Goal: Information Seeking & Learning: Learn about a topic

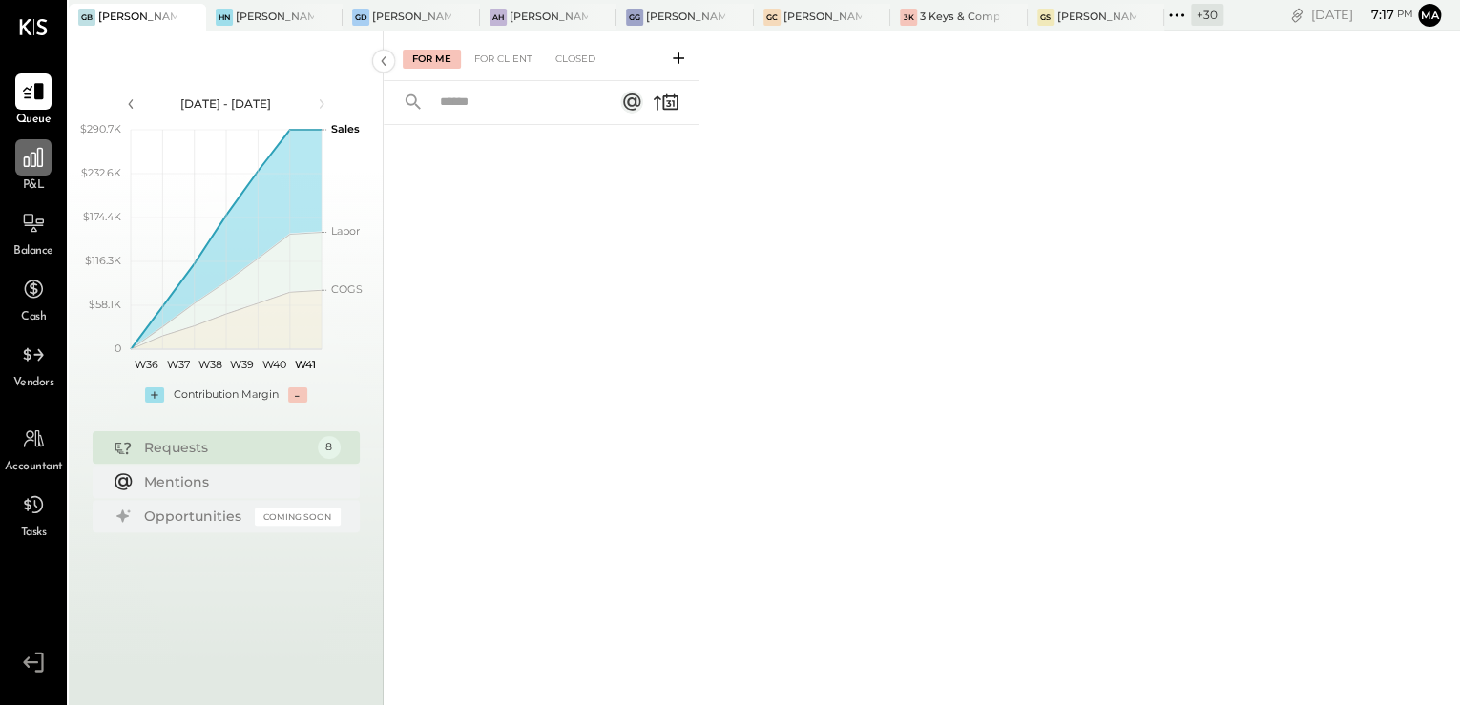
click at [31, 173] on div at bounding box center [33, 157] width 36 height 36
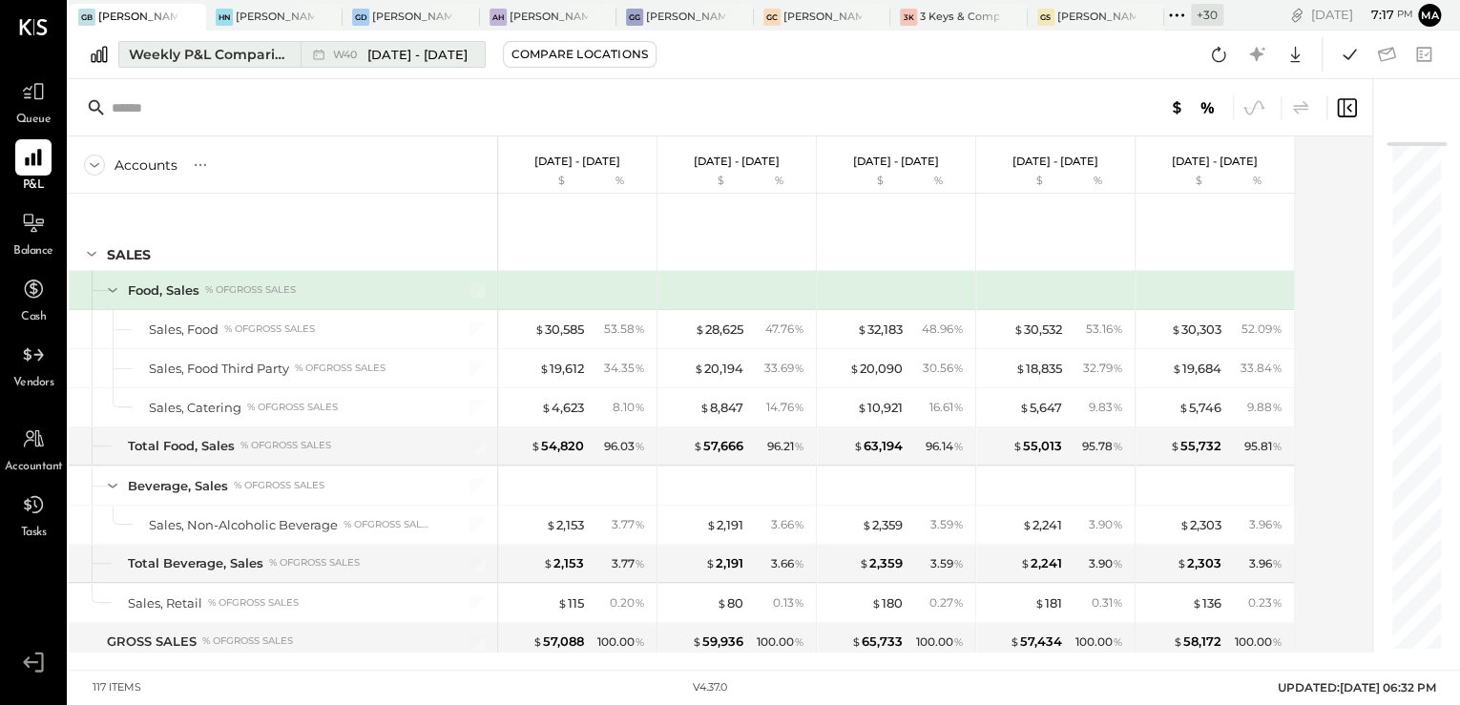
click at [233, 59] on div "Weekly P&L Comparison" at bounding box center [209, 54] width 160 height 19
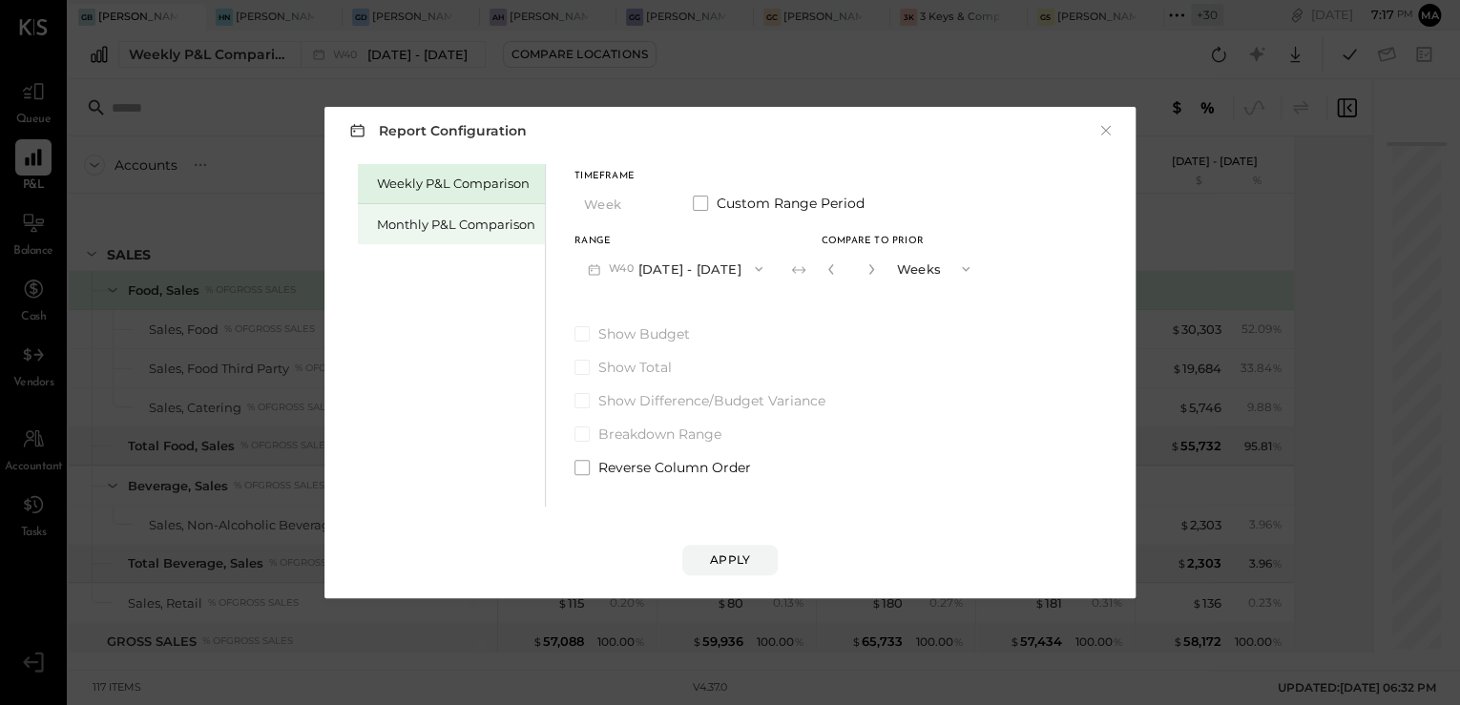
click at [431, 218] on div "Monthly P&L Comparison" at bounding box center [456, 225] width 158 height 18
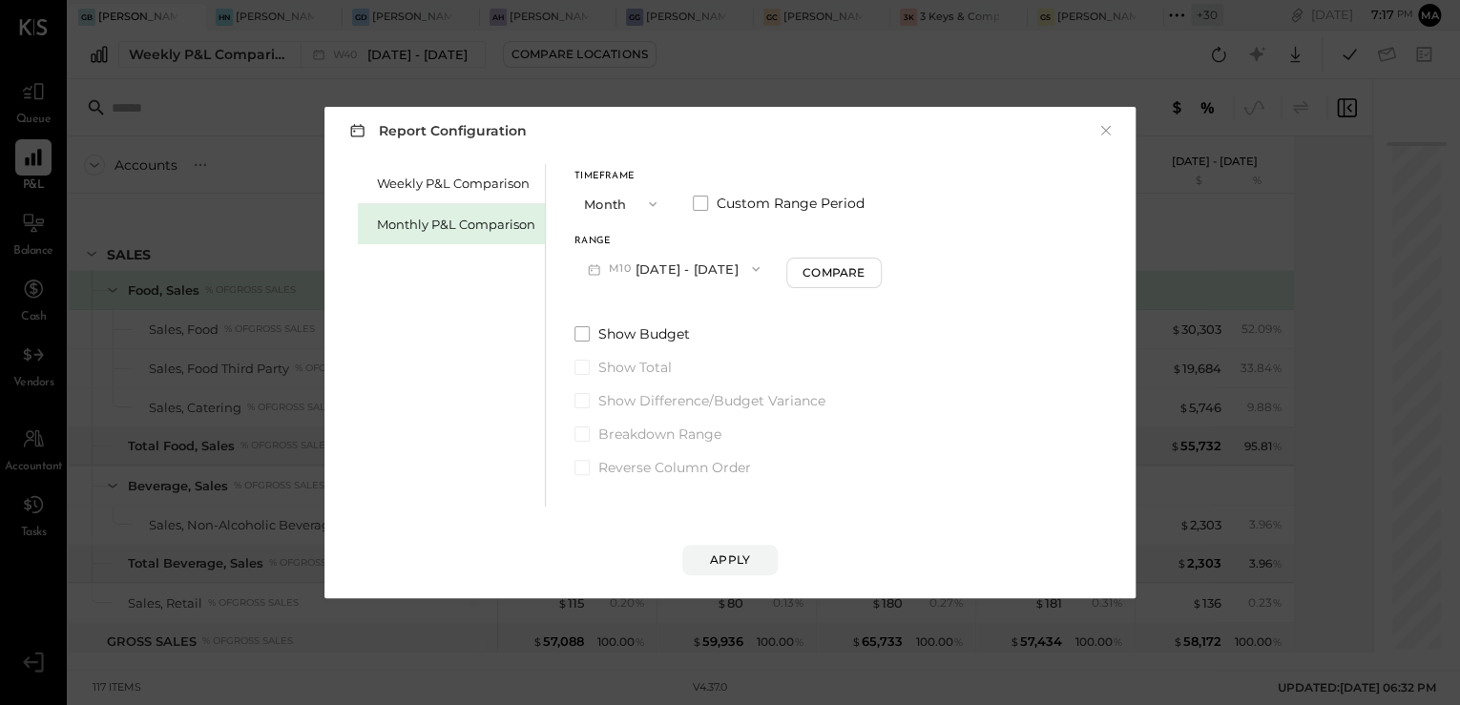
click at [672, 263] on button "M10 Oct 1 - 31, 2025" at bounding box center [673, 268] width 198 height 35
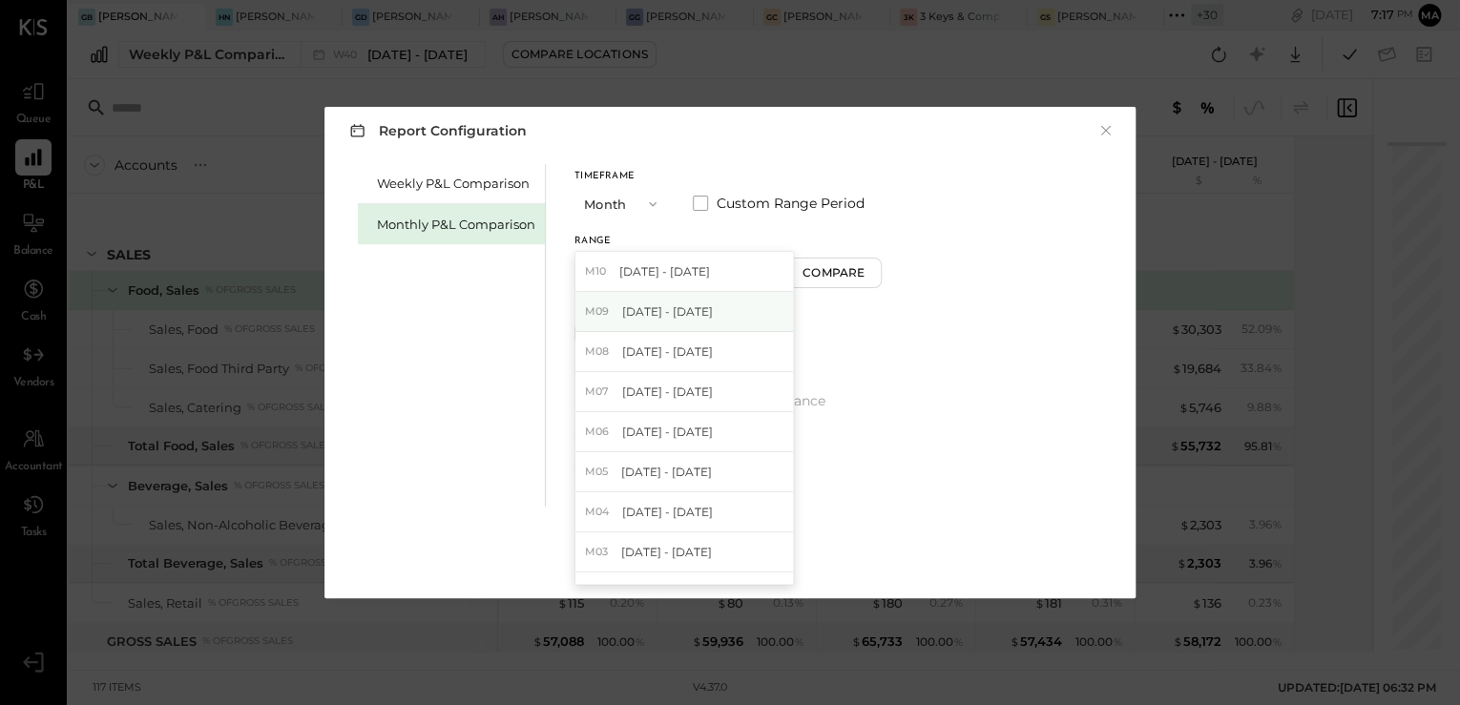
click at [692, 302] on div "M09 Sep 1 - 30, 2025" at bounding box center [684, 312] width 218 height 40
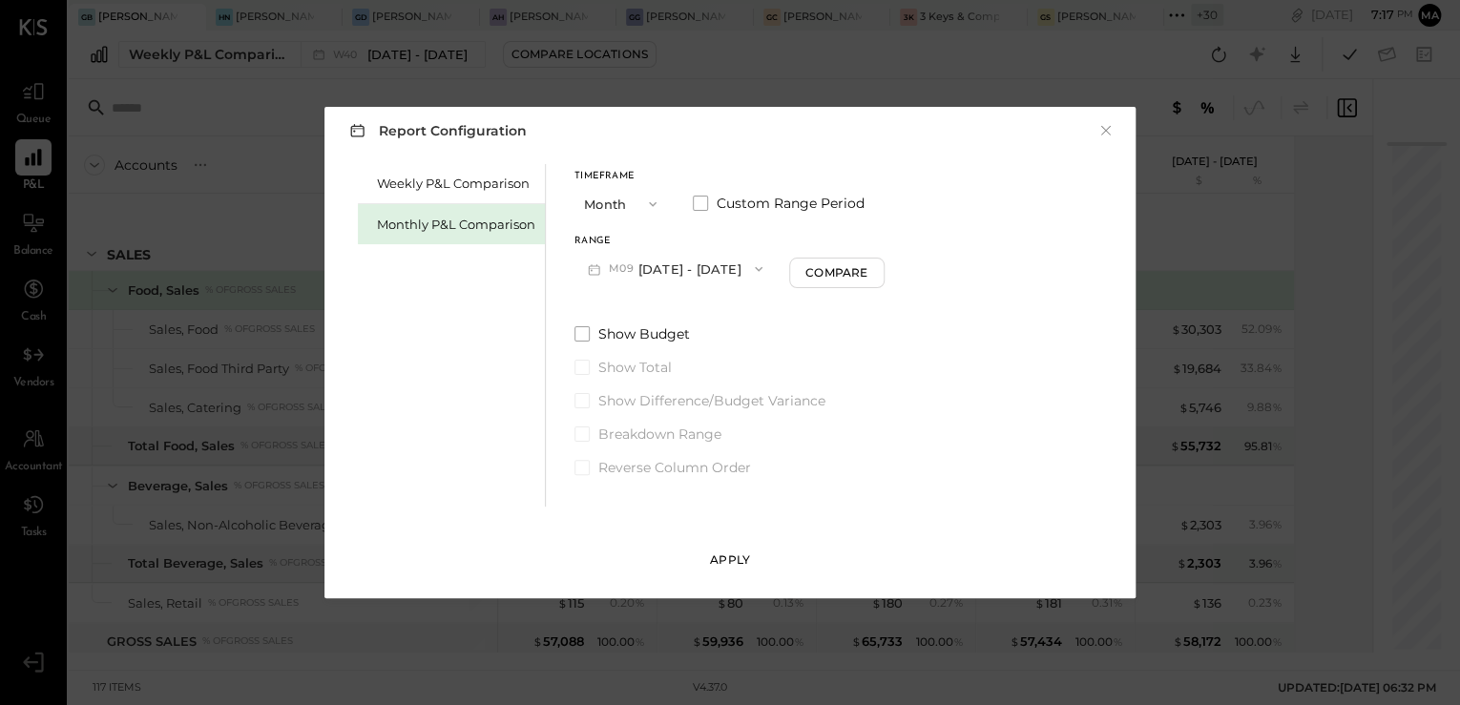
click at [747, 566] on div "Apply" at bounding box center [730, 559] width 40 height 16
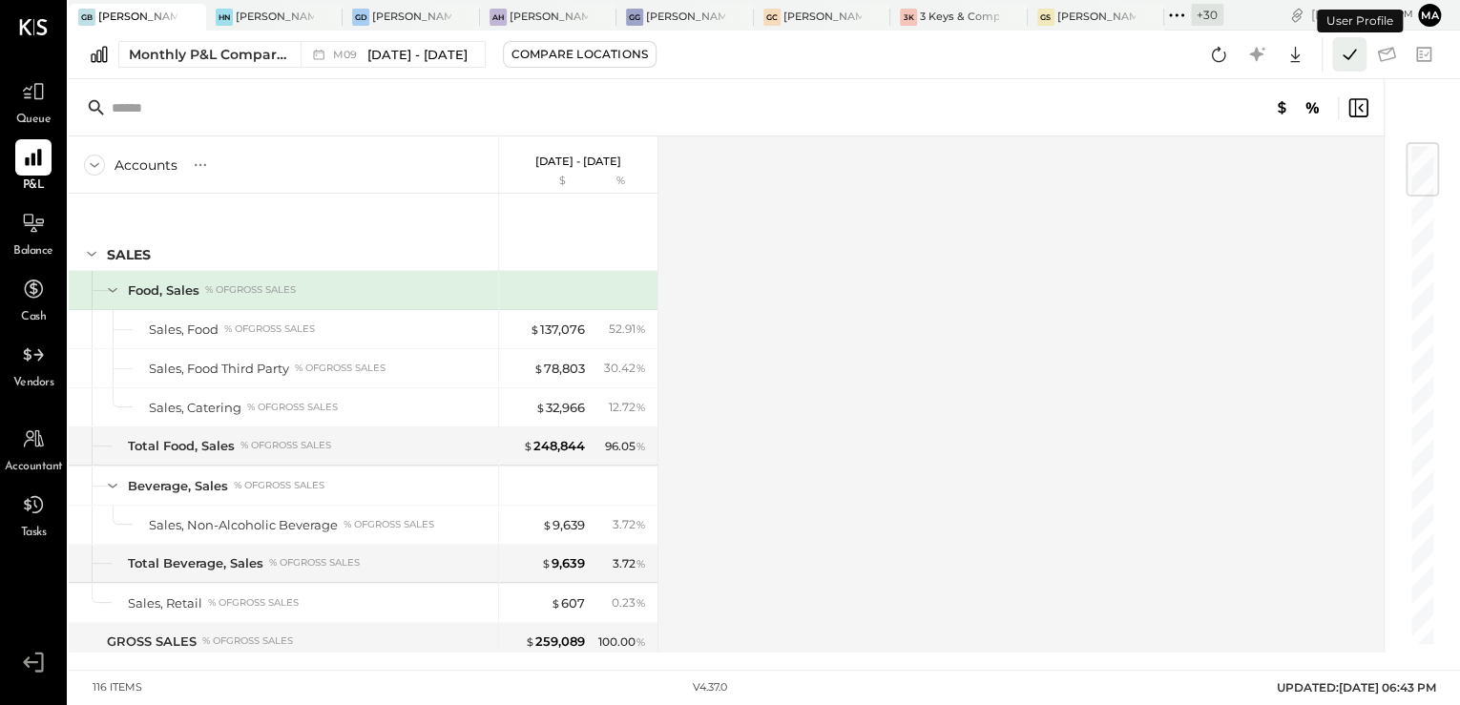
click at [1352, 50] on icon at bounding box center [1349, 54] width 25 height 25
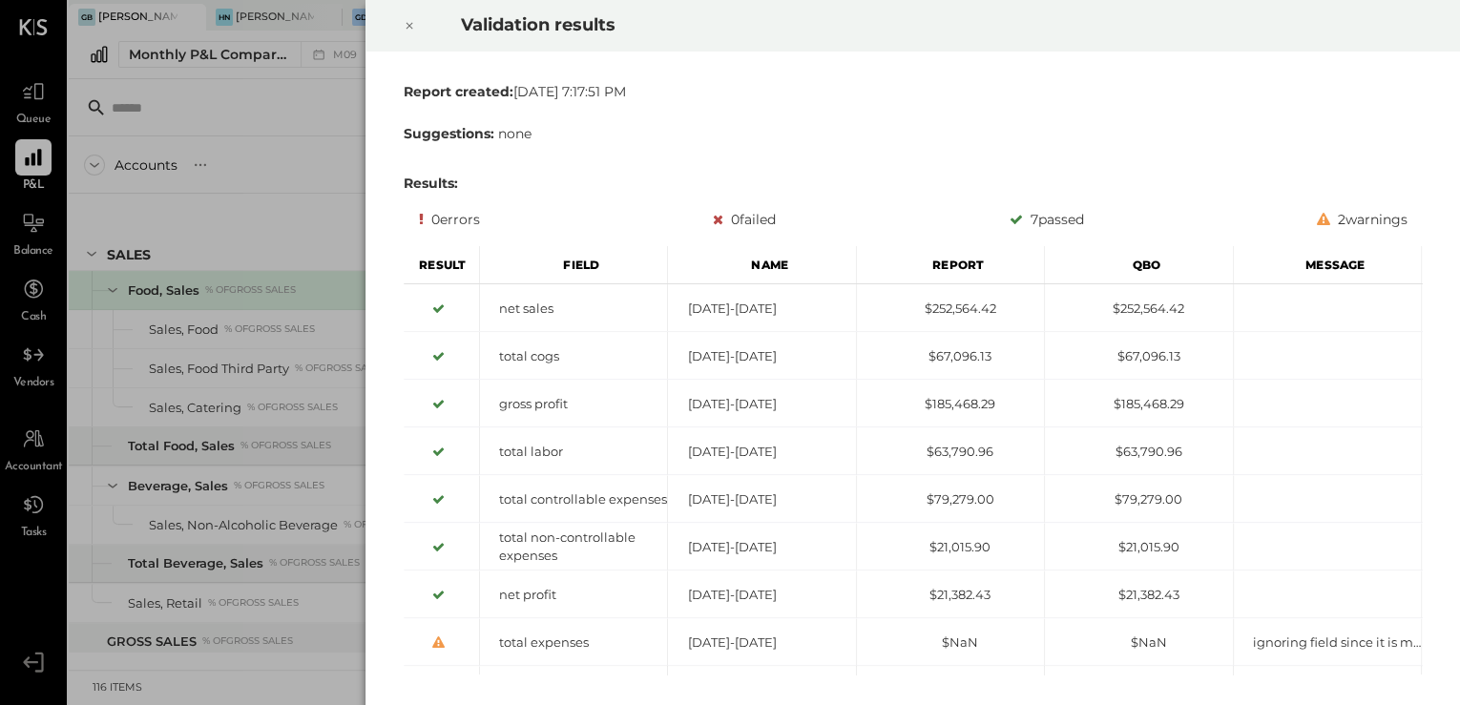
click at [405, 19] on icon at bounding box center [409, 25] width 11 height 23
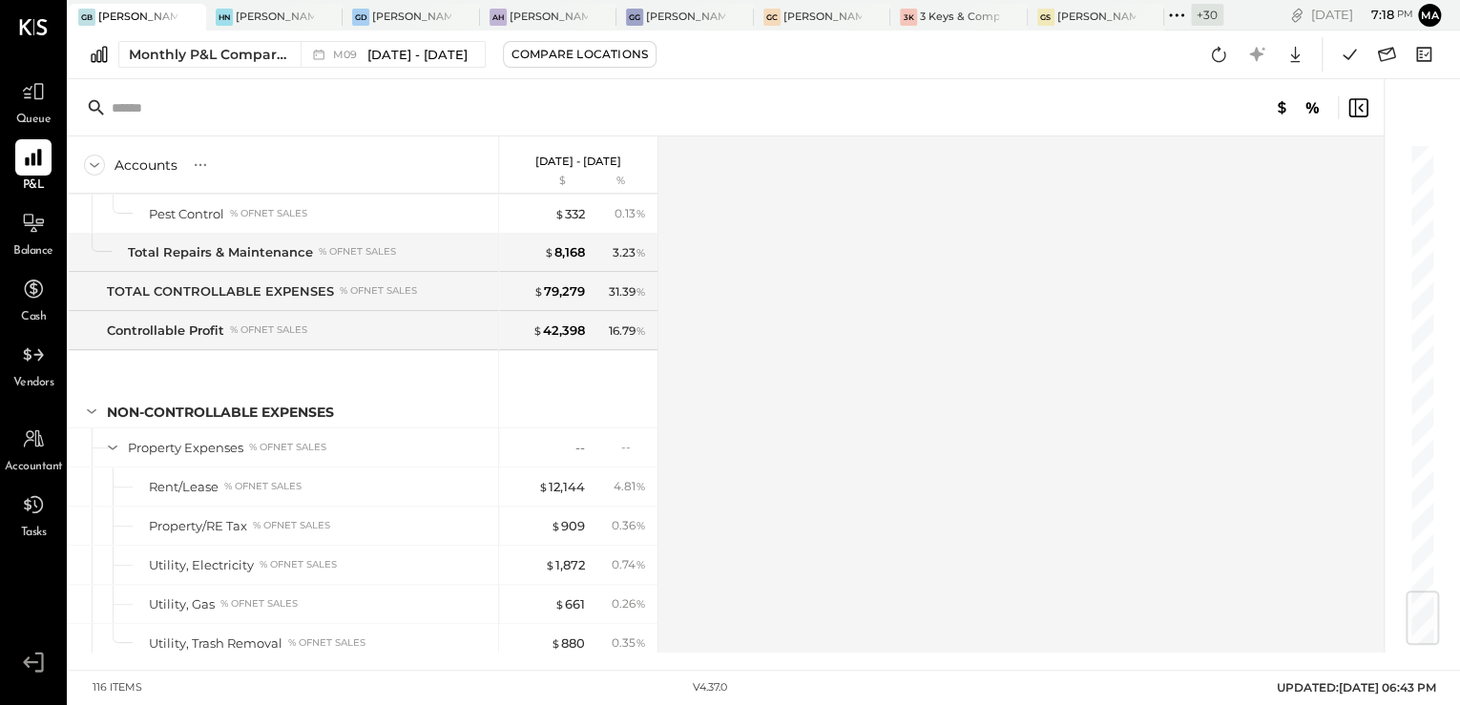
scroll to position [3787, 0]
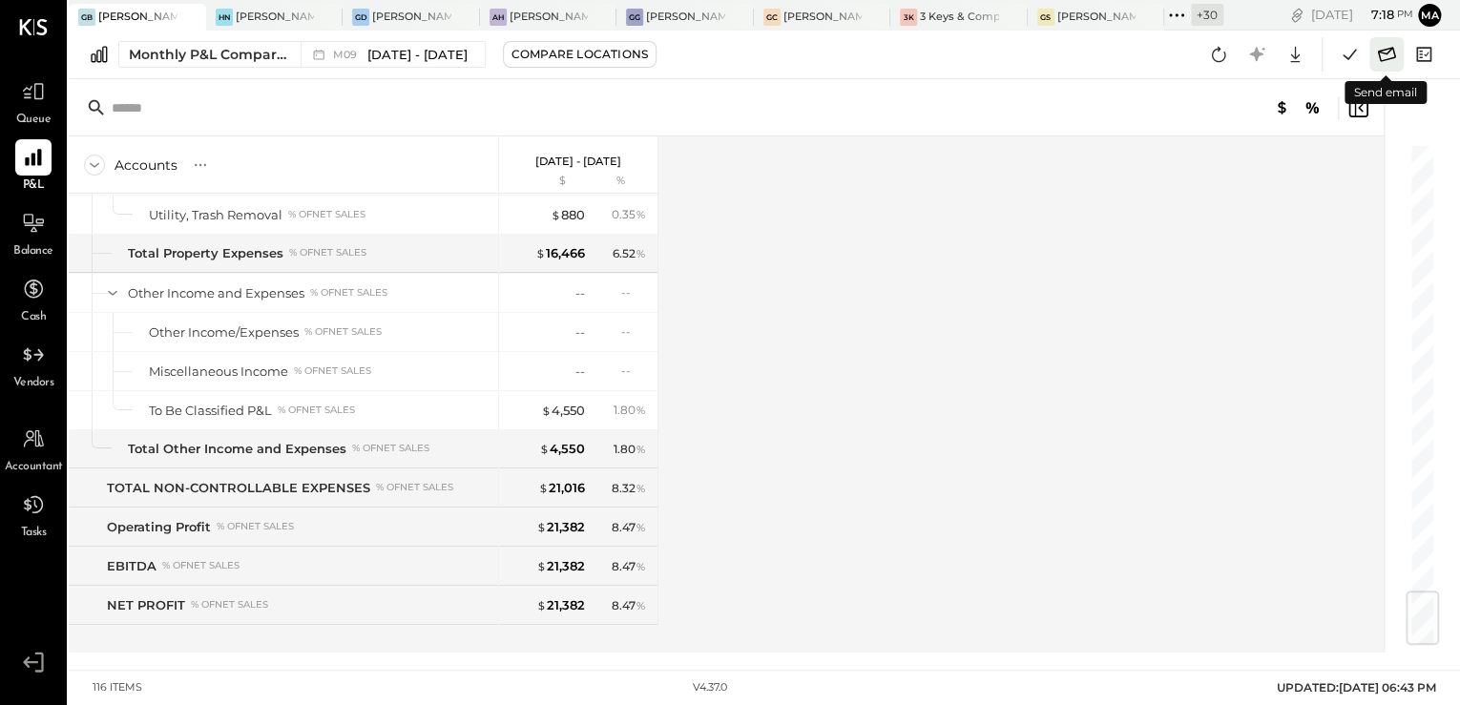
click at [1396, 54] on icon at bounding box center [1386, 54] width 25 height 25
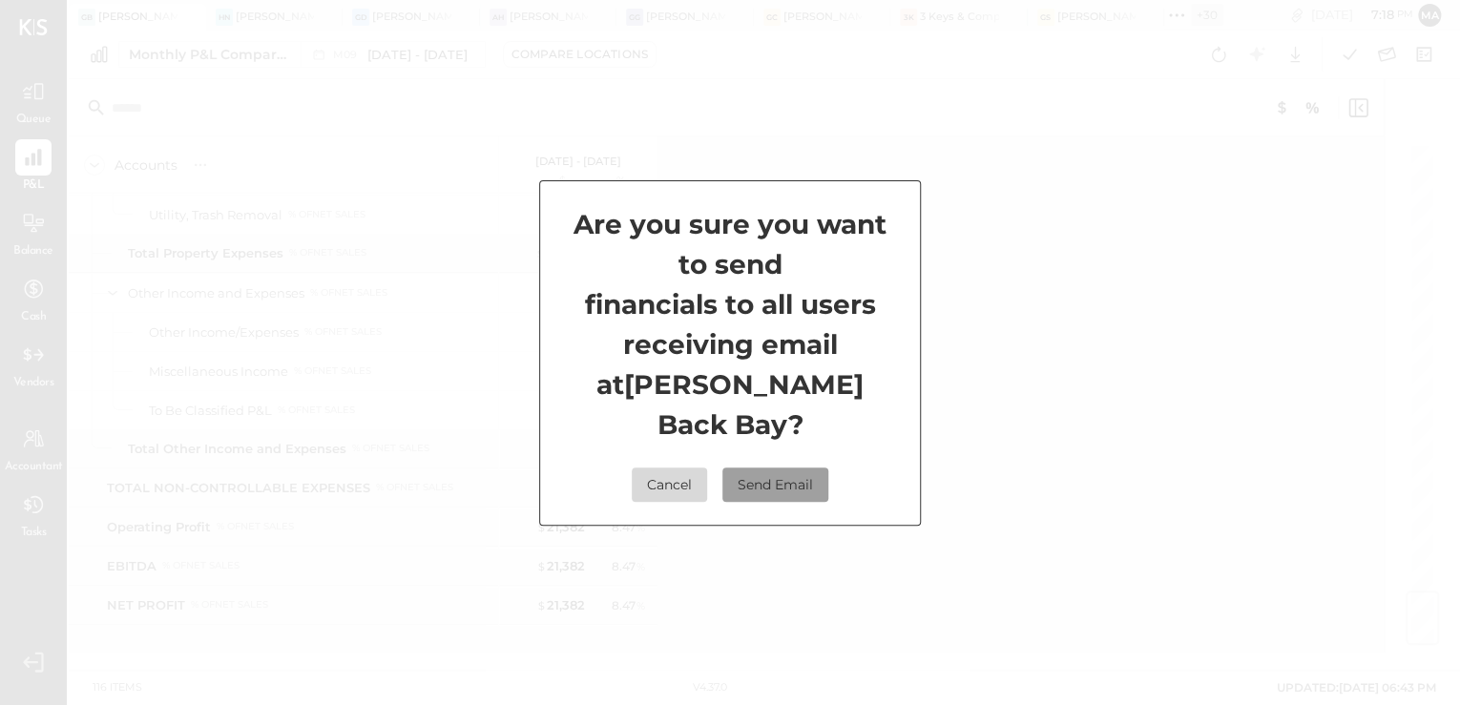
click at [807, 468] on button "Send Email" at bounding box center [775, 485] width 106 height 34
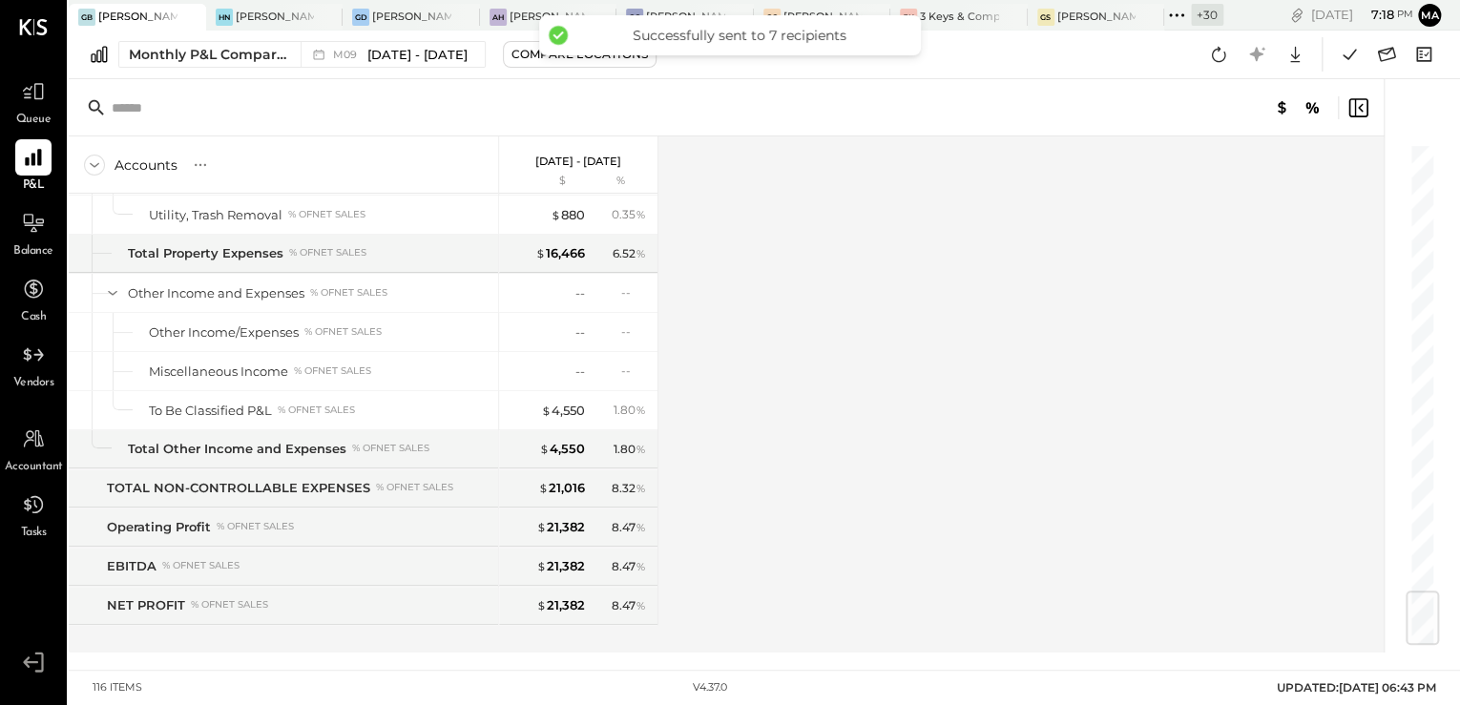
drag, startPoint x: 973, startPoint y: 287, endPoint x: 958, endPoint y: 238, distance: 51.9
click at [973, 286] on div "Accounts S % GL Sep 1 - 30, 2025 $ % SALES Food, Sales % of GROSS SALES Sales, …" at bounding box center [728, 394] width 1318 height 516
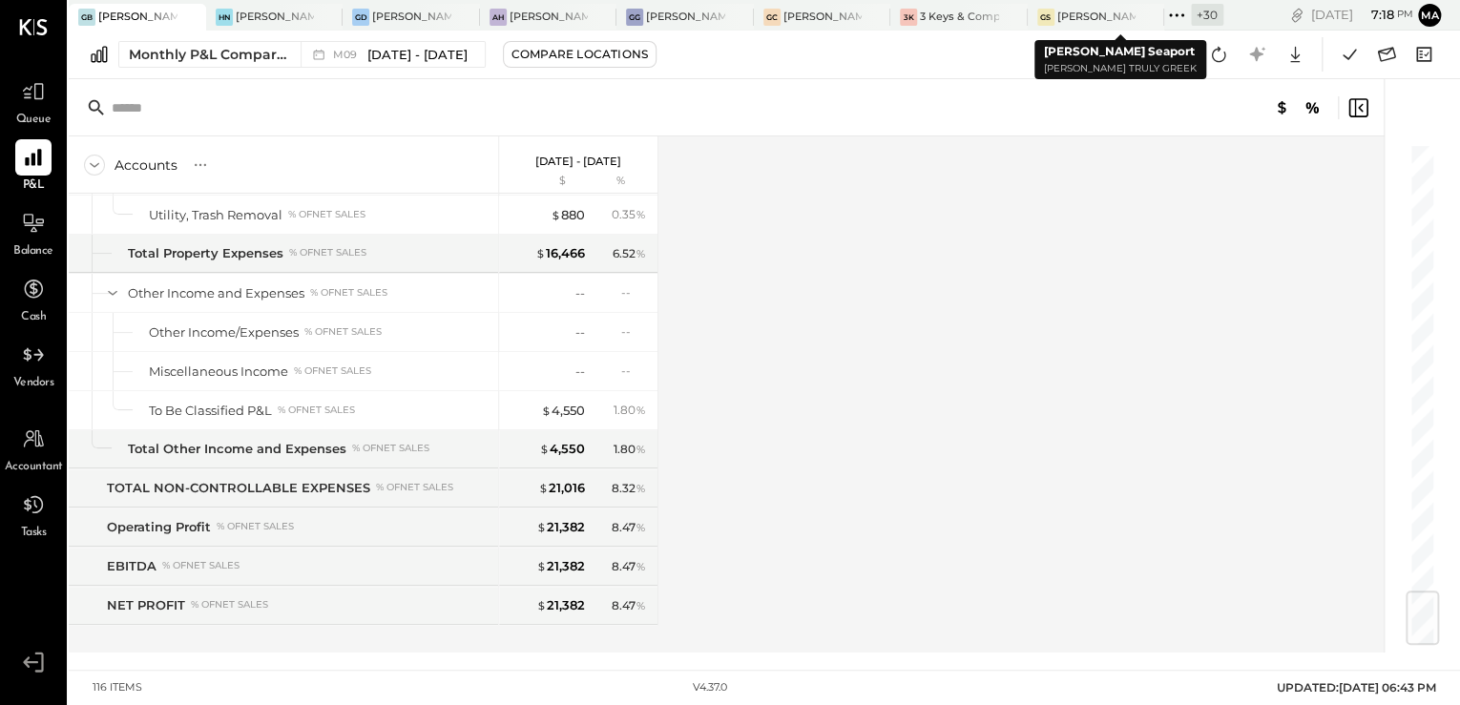
click at [1197, 13] on div "+ 30" at bounding box center [1207, 15] width 32 height 22
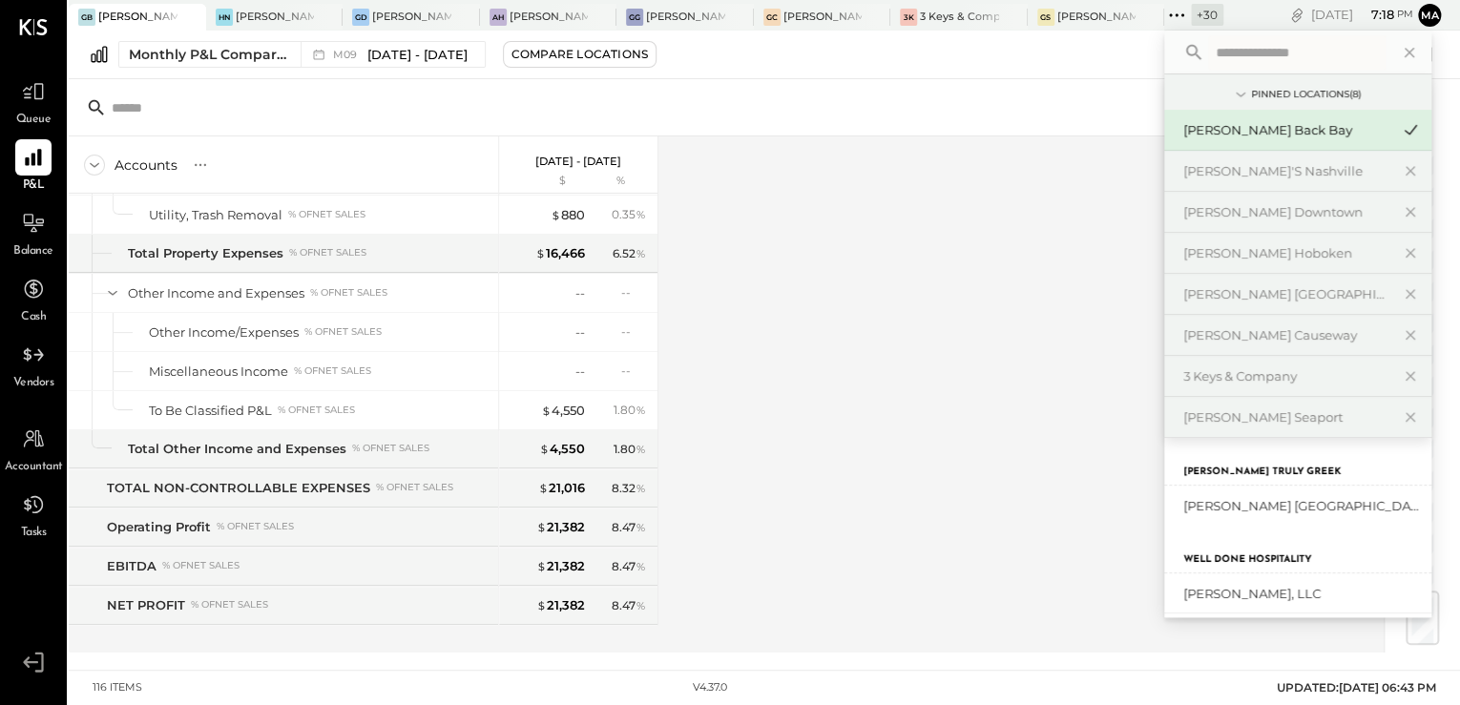
click at [945, 281] on div "Accounts S % GL Sep 1 - 30, 2025 $ % SALES Food, Sales % of GROSS SALES Sales, …" at bounding box center [728, 394] width 1318 height 516
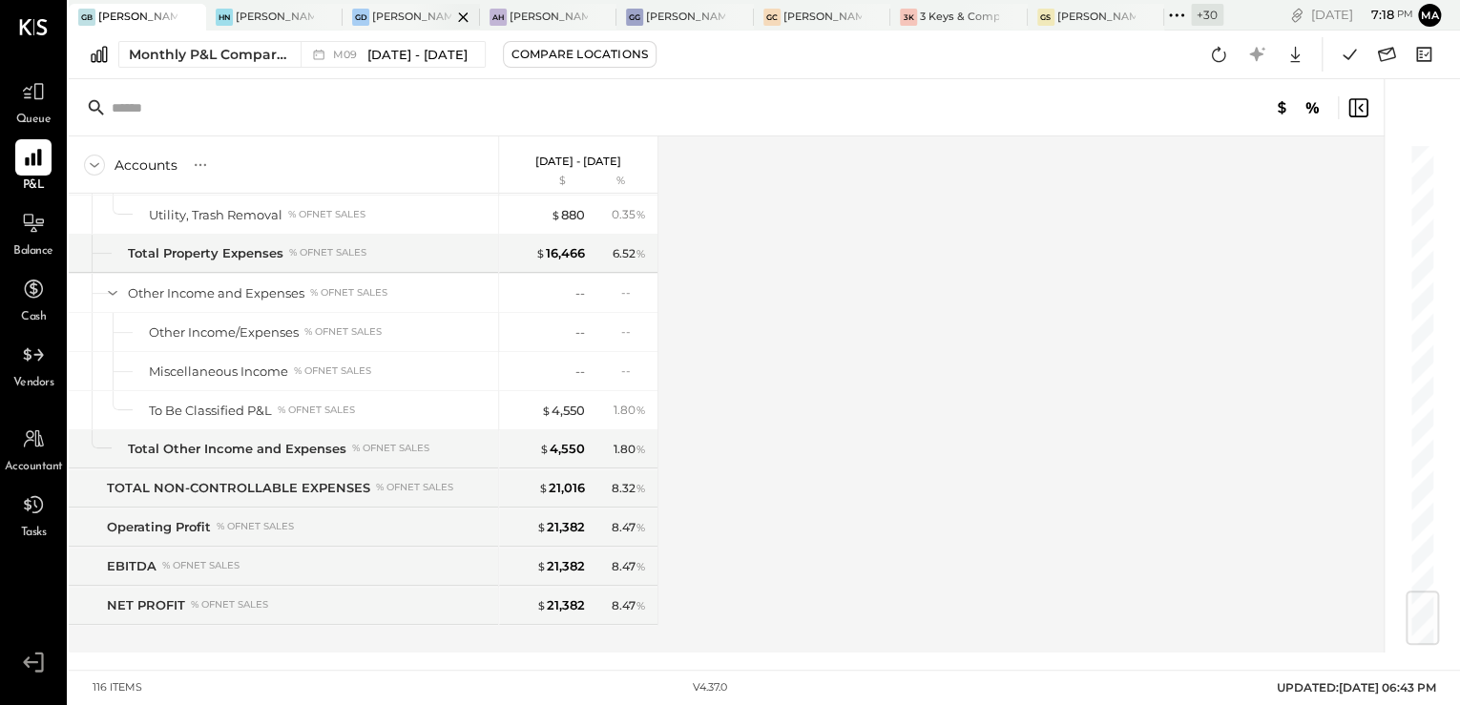
click at [430, 23] on div at bounding box center [446, 17] width 67 height 26
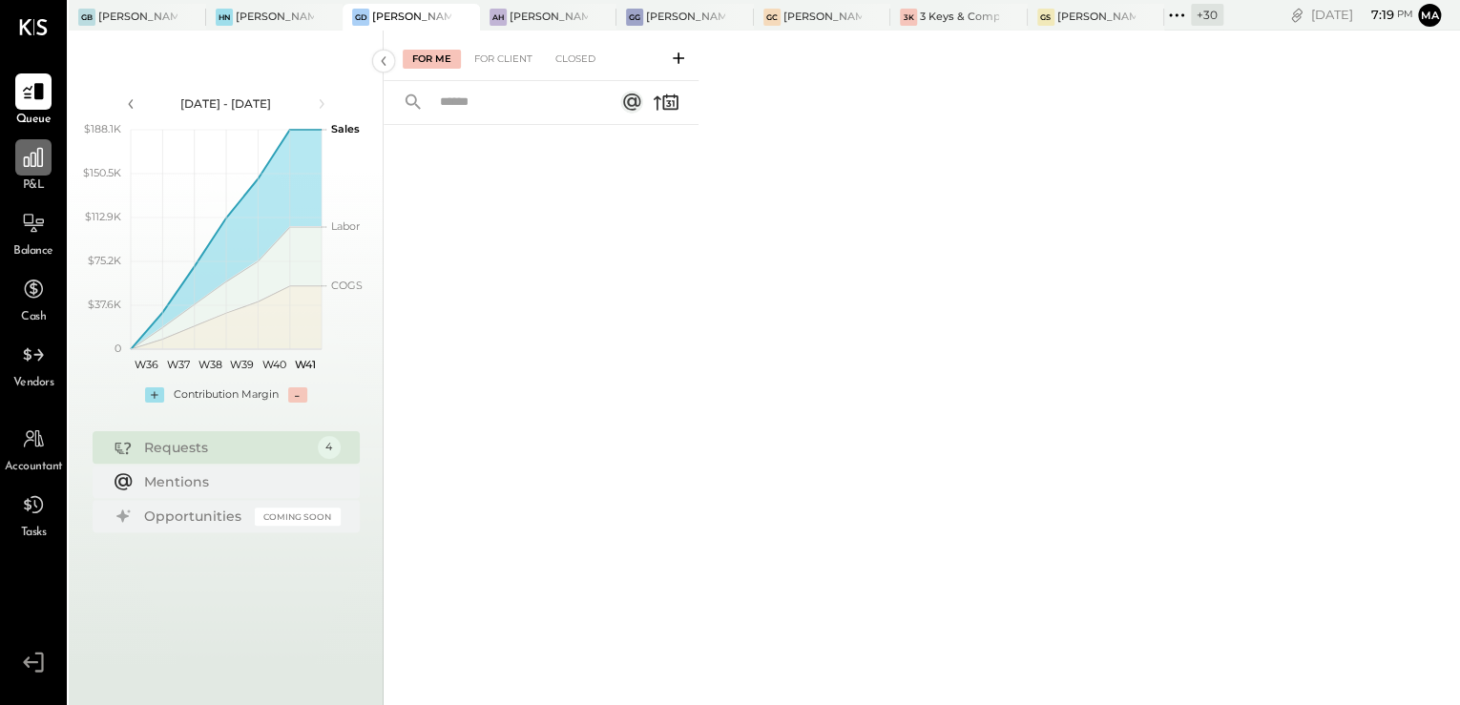
click at [30, 169] on icon at bounding box center [33, 157] width 25 height 25
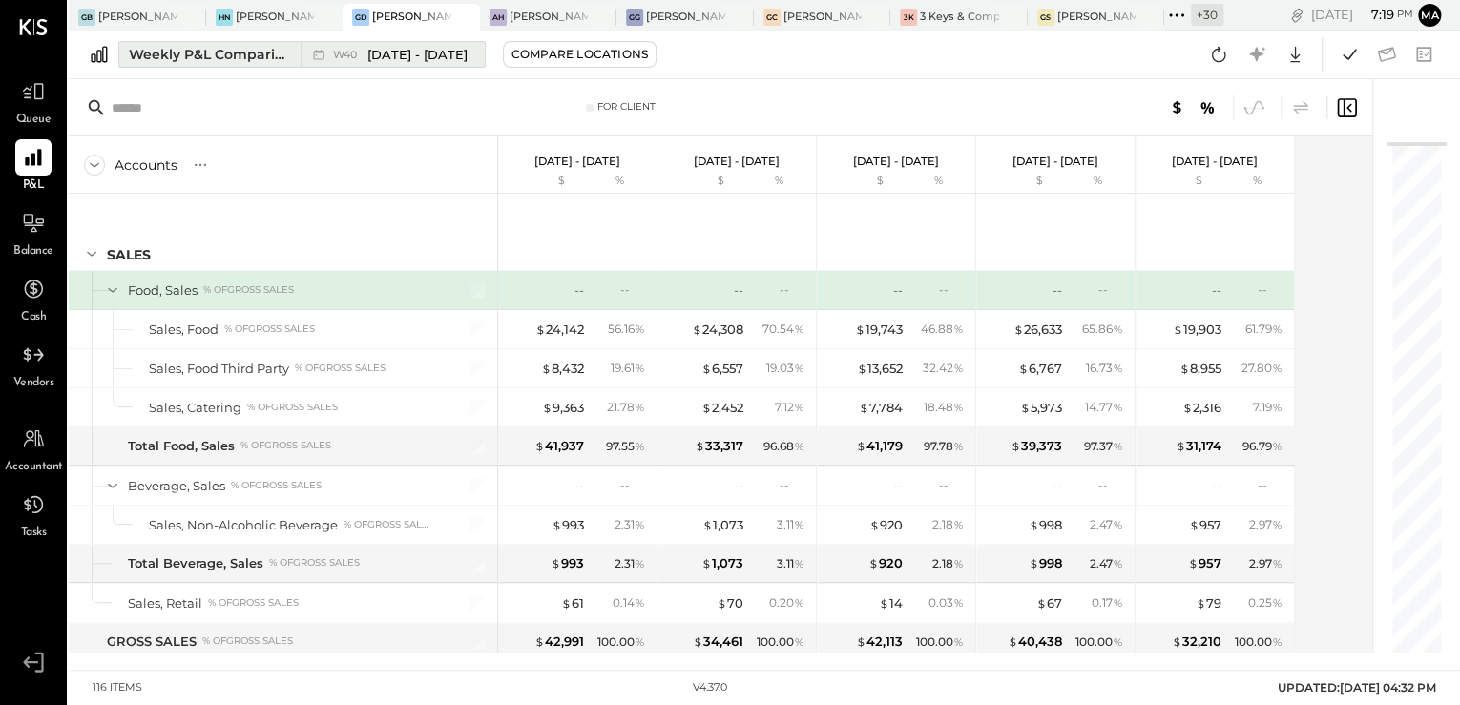
click at [232, 45] on div "Weekly P&L Comparison" at bounding box center [209, 54] width 160 height 19
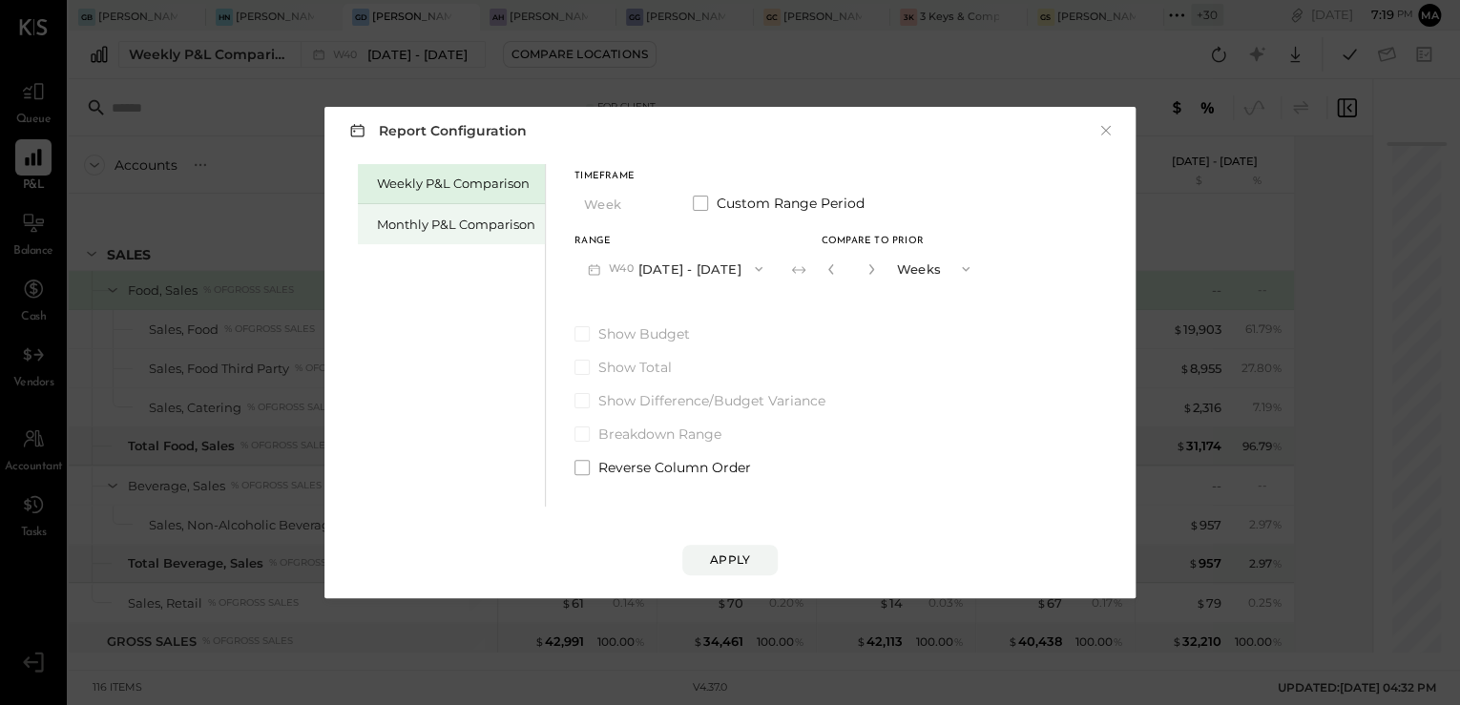
click at [432, 222] on div "Monthly P&L Comparison" at bounding box center [456, 225] width 158 height 18
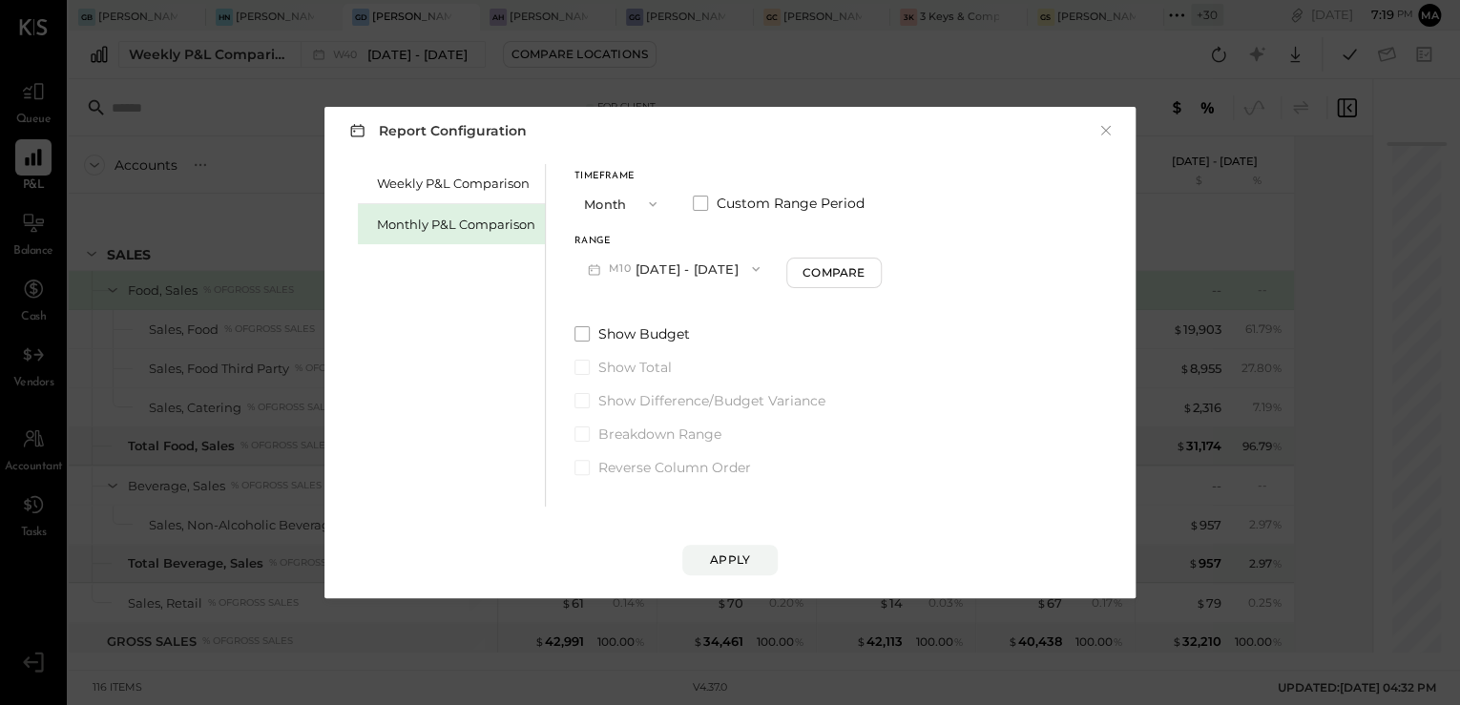
click at [669, 275] on button "M10 Oct 1 - 31, 2025" at bounding box center [673, 268] width 198 height 35
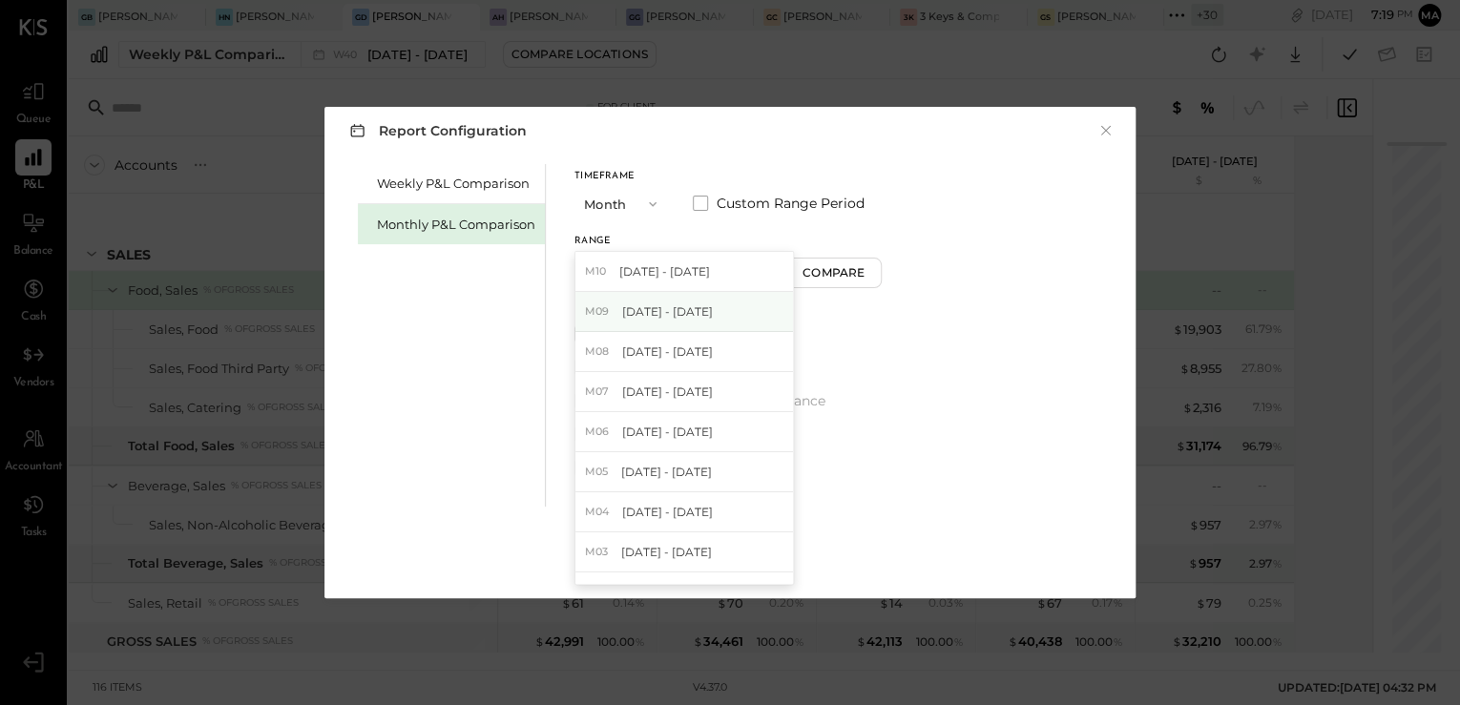
click at [669, 313] on span "Sep 1 - 30, 2025" at bounding box center [667, 311] width 91 height 16
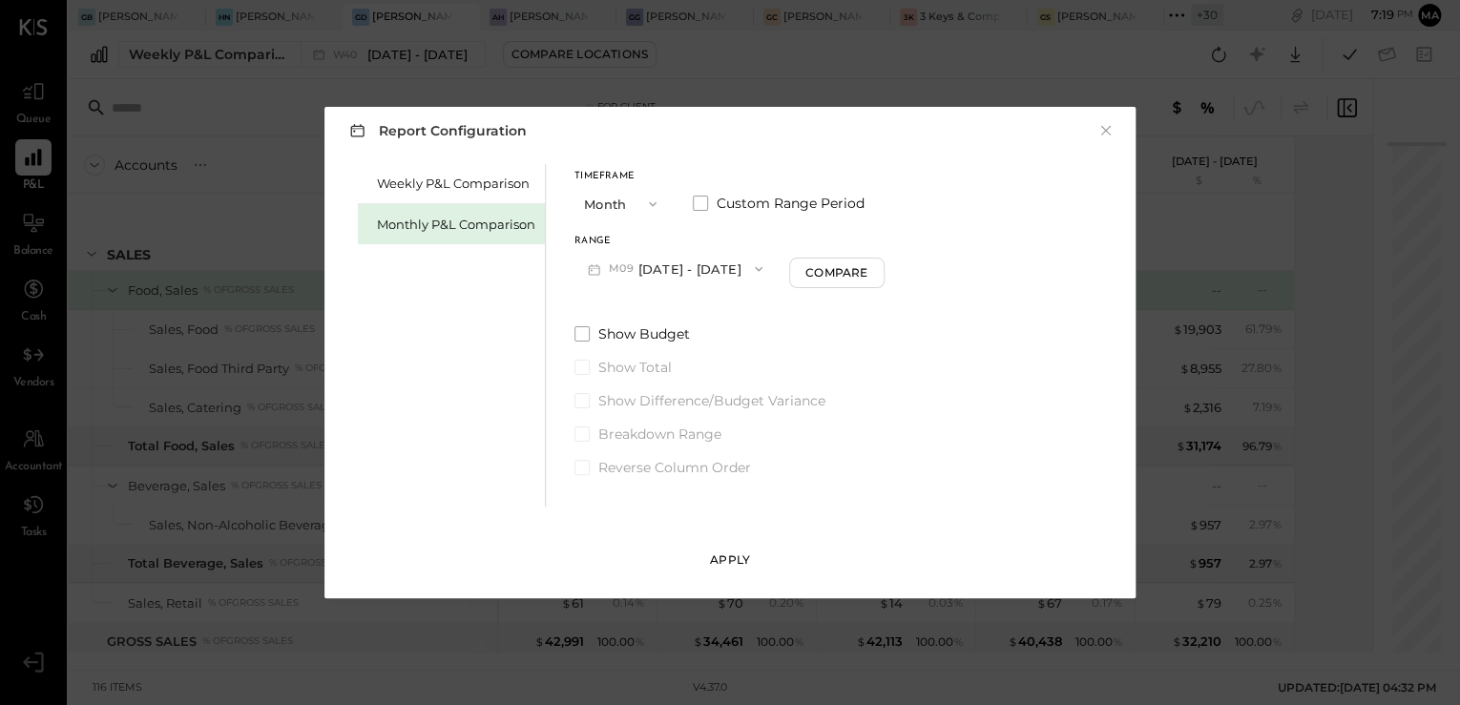
click at [741, 565] on div "Apply" at bounding box center [730, 559] width 40 height 16
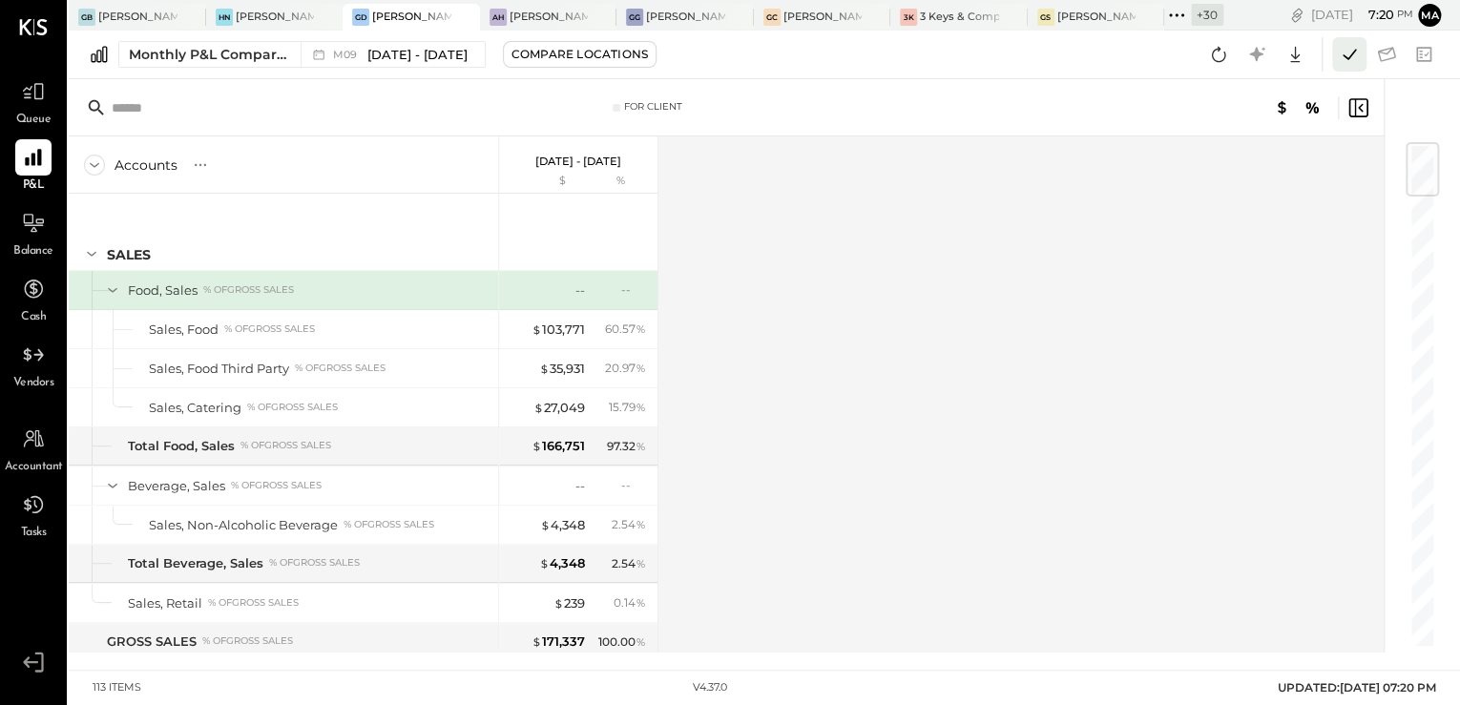
click at [1340, 61] on icon at bounding box center [1349, 54] width 25 height 25
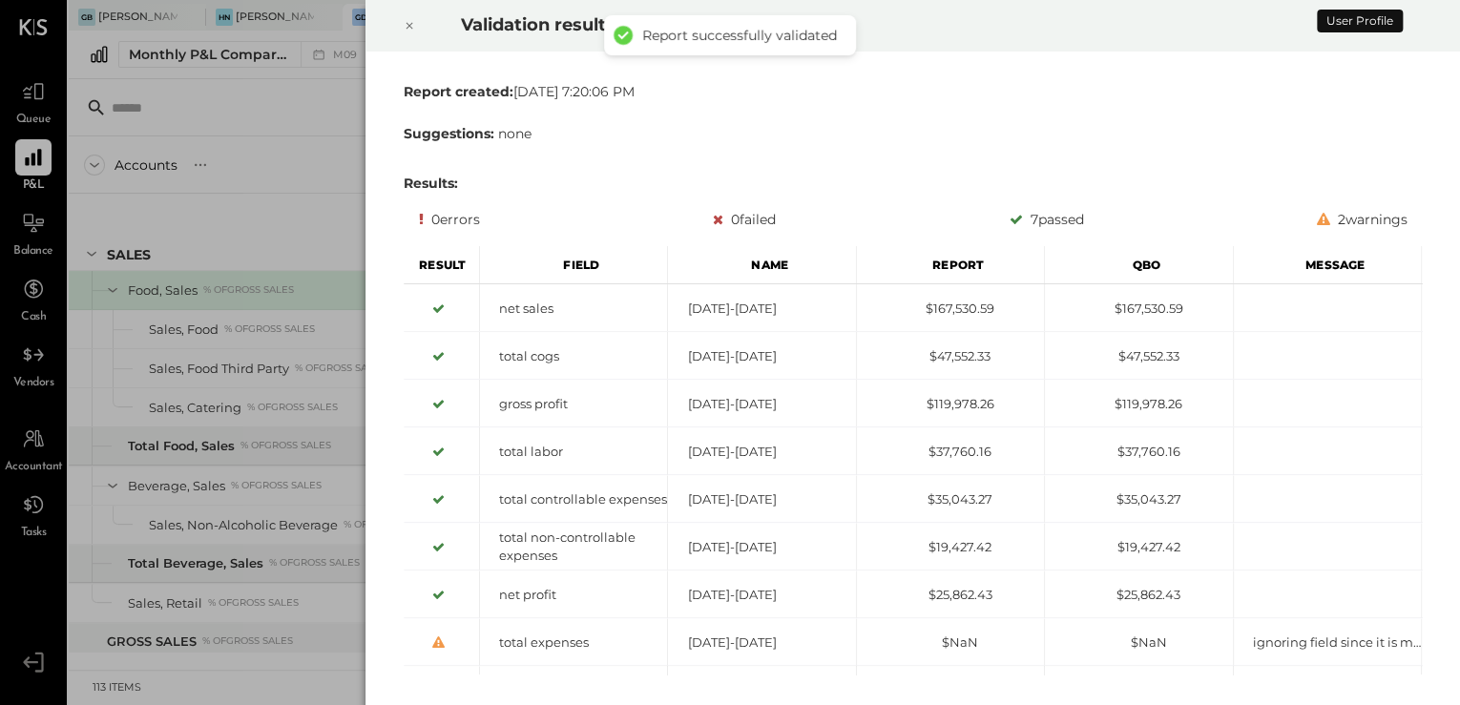
click at [408, 32] on icon at bounding box center [409, 25] width 11 height 23
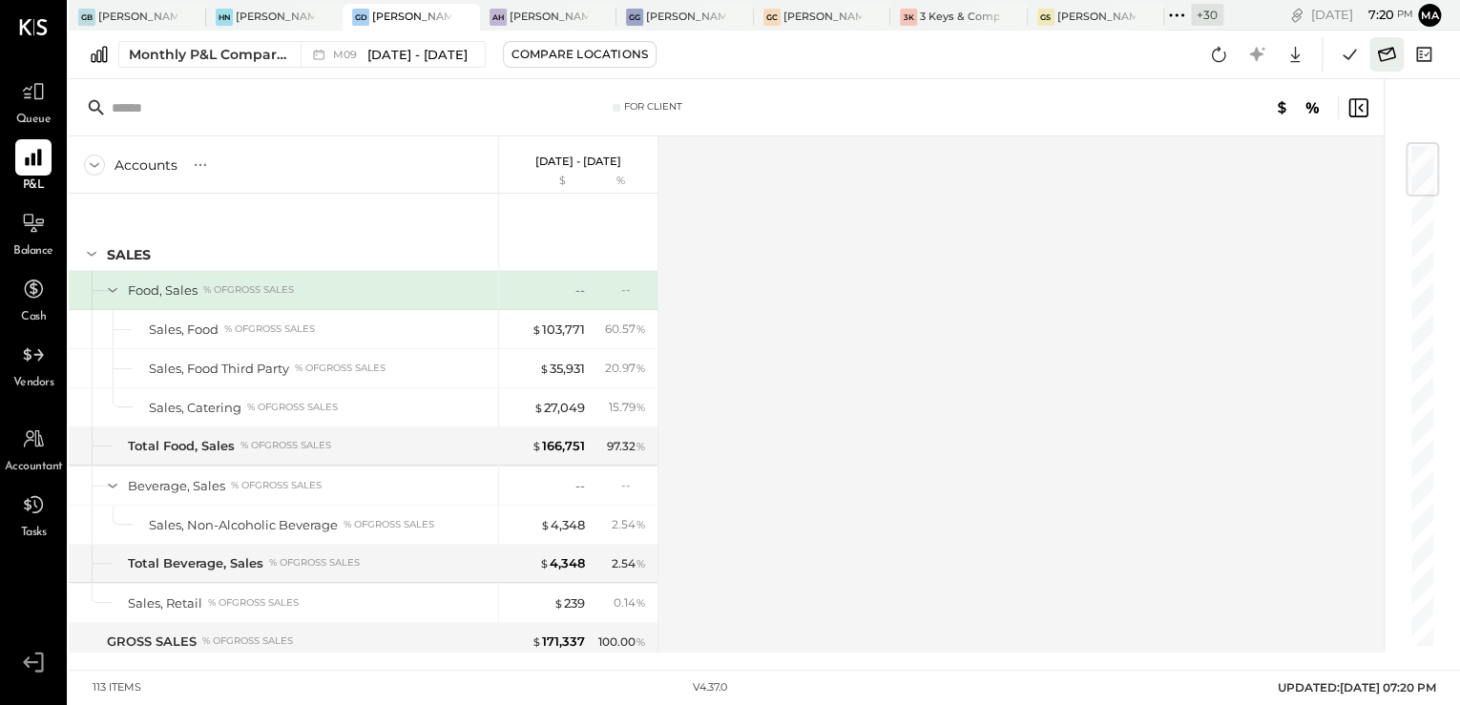
click at [1393, 60] on icon at bounding box center [1386, 54] width 25 height 25
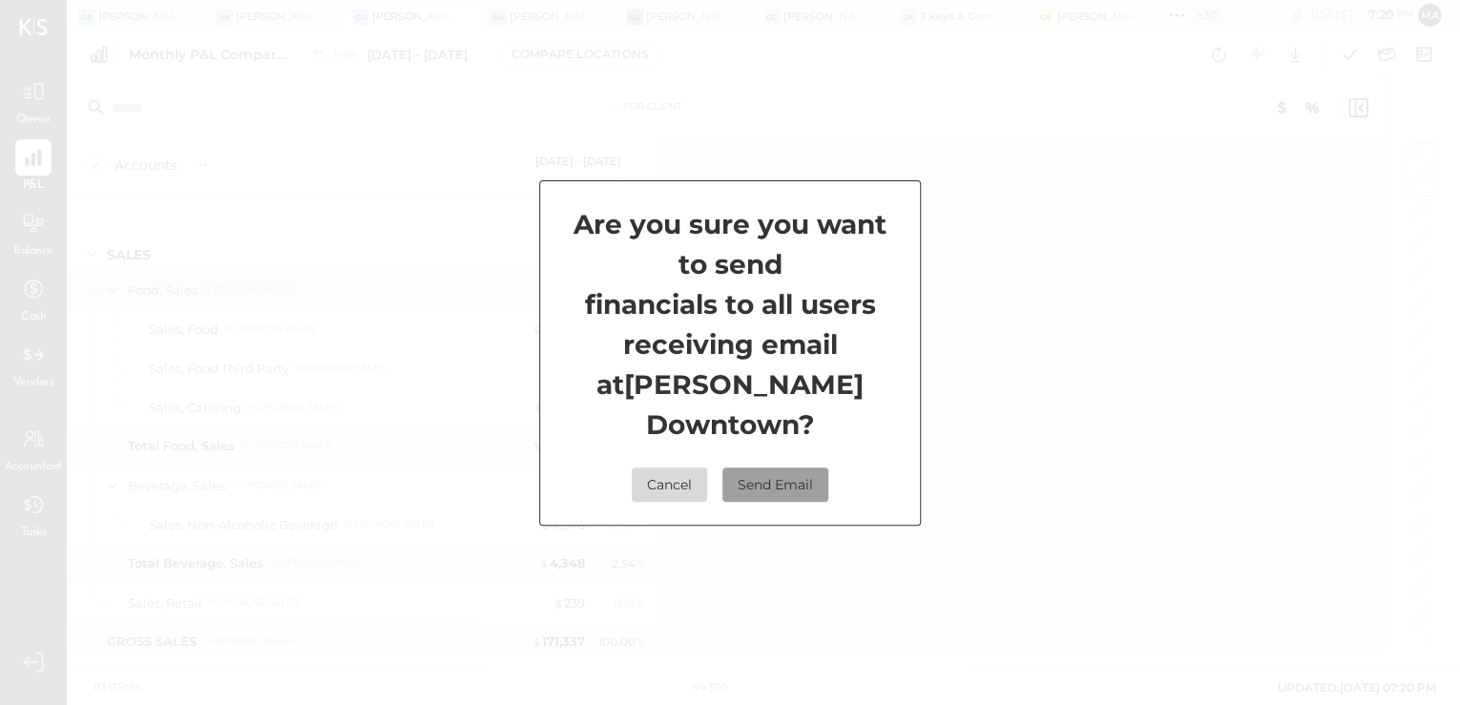
click at [811, 470] on button "Send Email" at bounding box center [775, 485] width 106 height 34
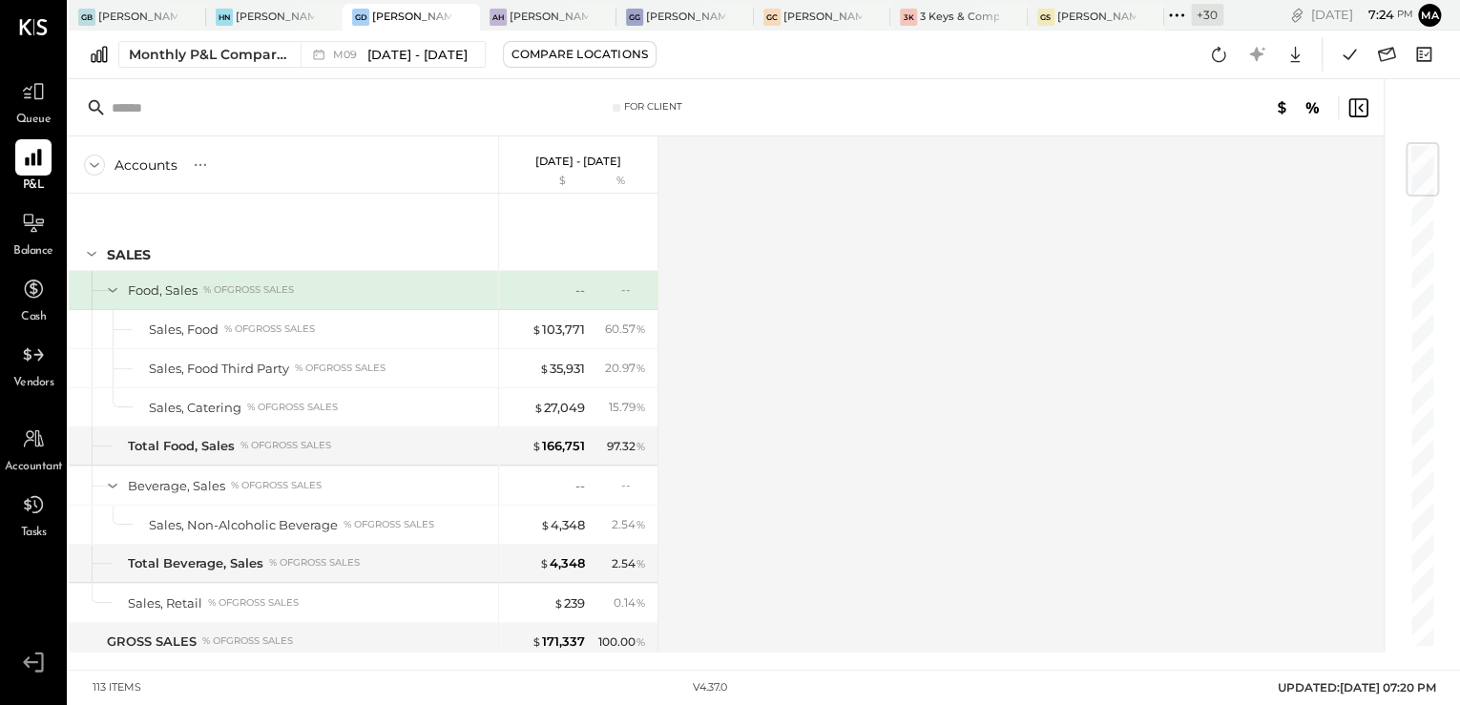
click at [717, 653] on div "GB Greco Back Bay HN Hal's Nashville GD Greco Downtown AH Ainsworth Hoboken GG …" at bounding box center [764, 335] width 1391 height 670
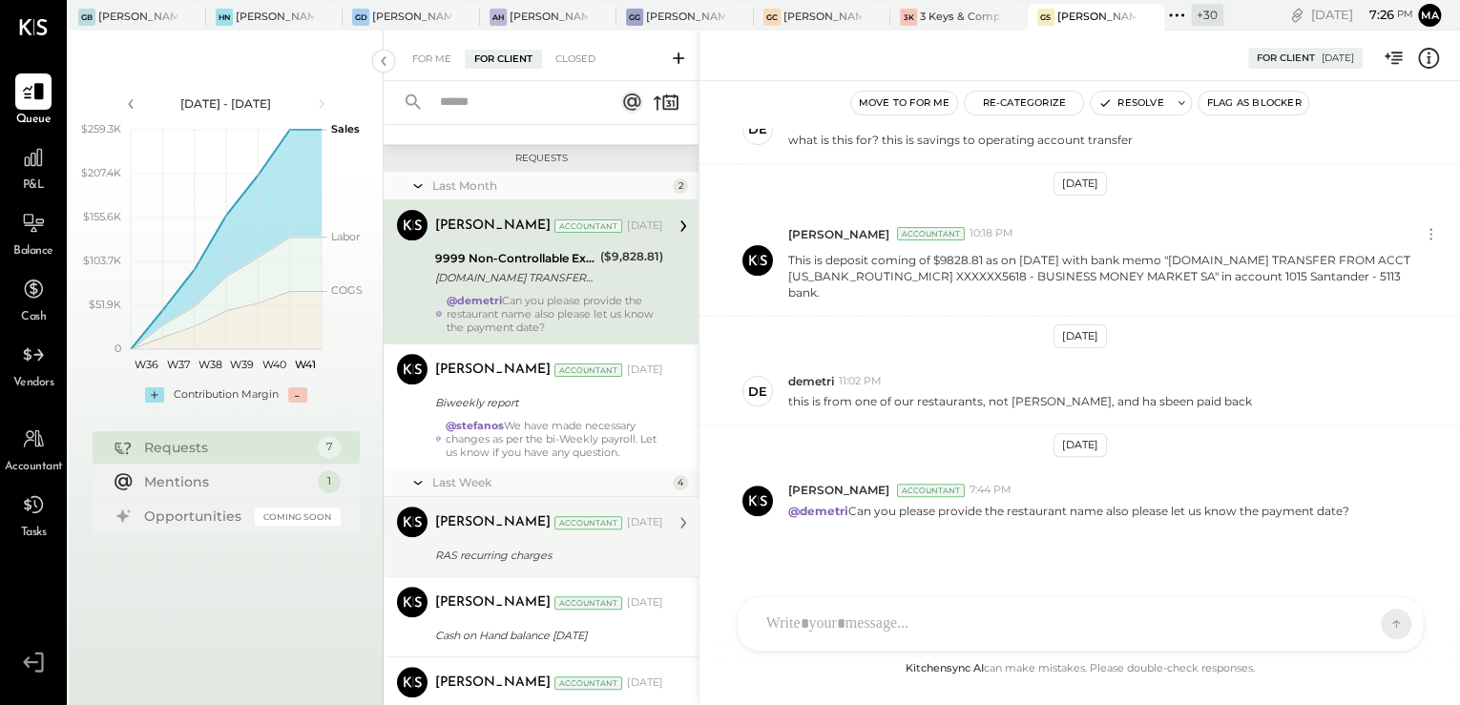
scroll to position [211, 0]
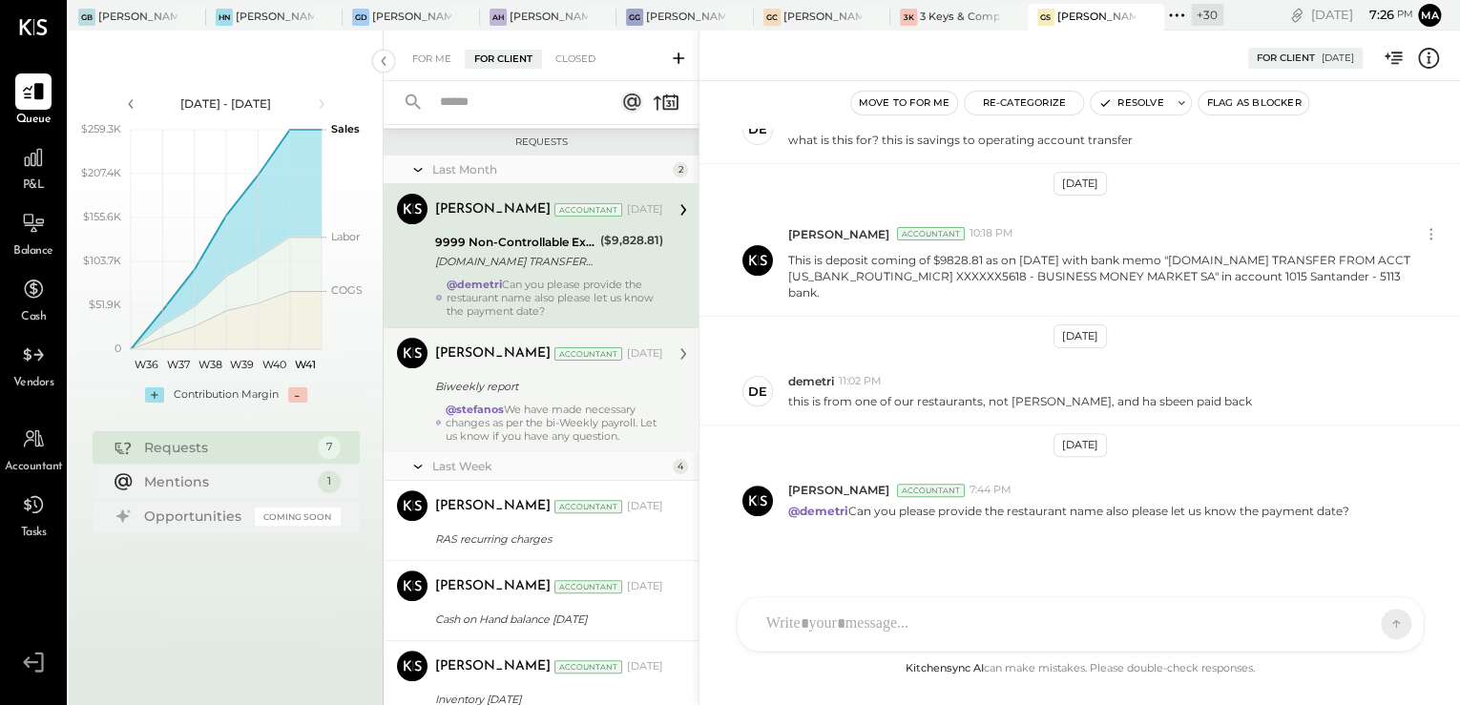
click at [509, 429] on div "@stefanos We have made necessary changes as per the bi-Weekly payroll. Let us k…" at bounding box center [555, 423] width 218 height 40
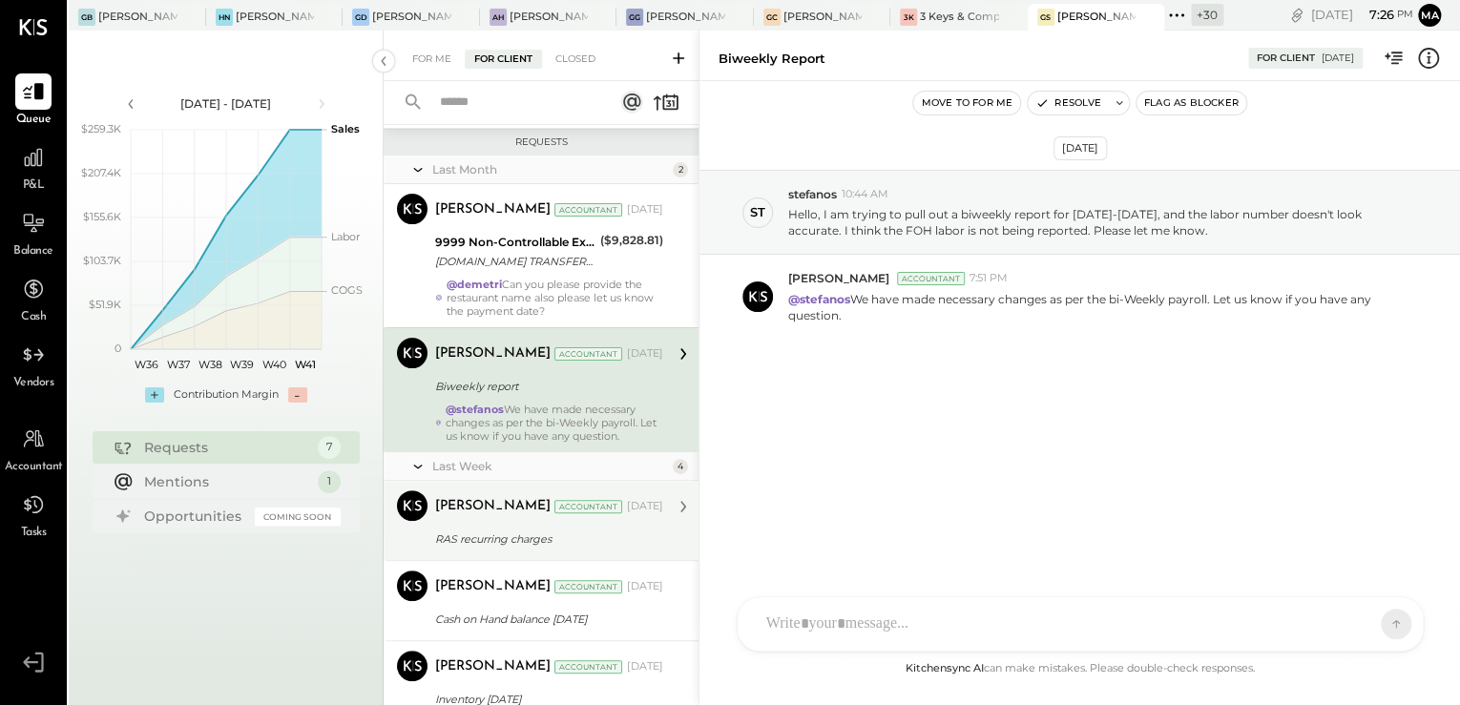
click at [520, 511] on div "Margi Gandhi Accountant" at bounding box center [529, 506] width 188 height 19
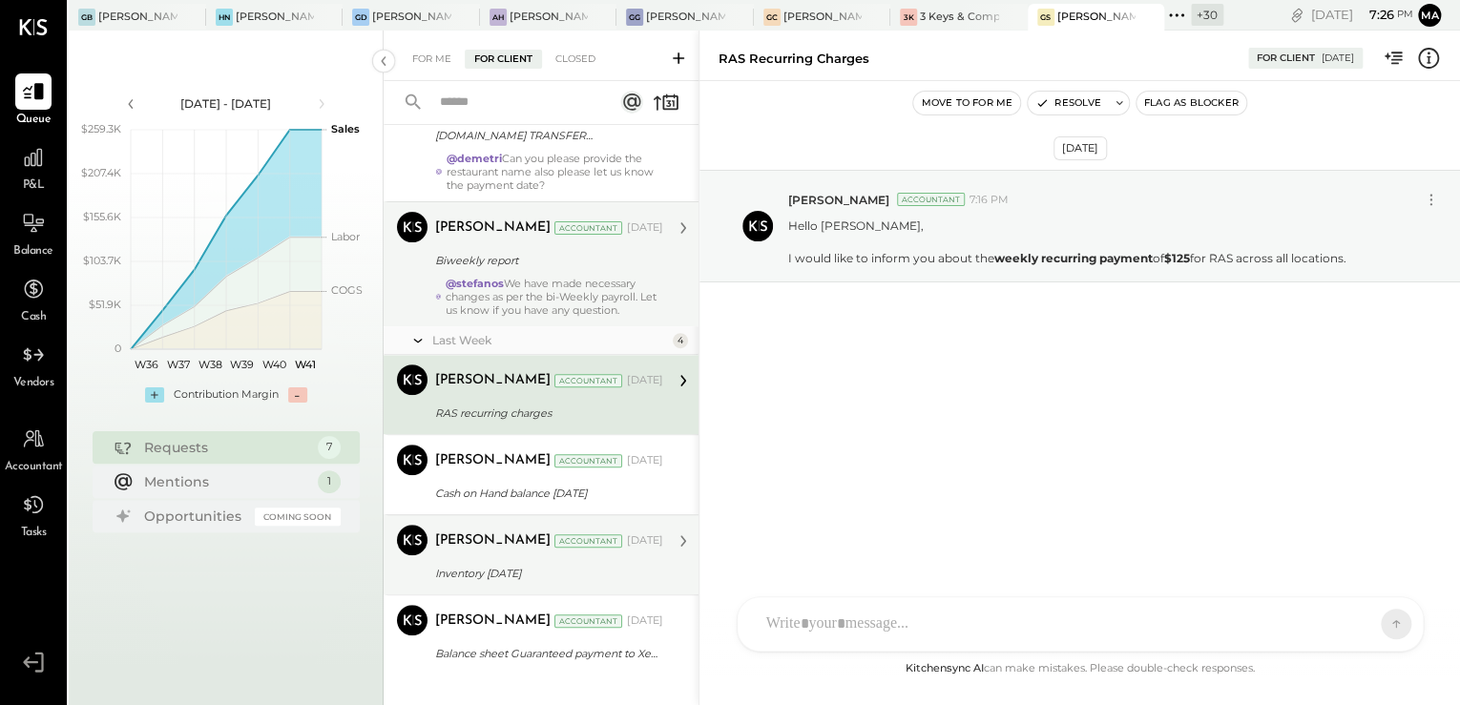
scroll to position [363, 0]
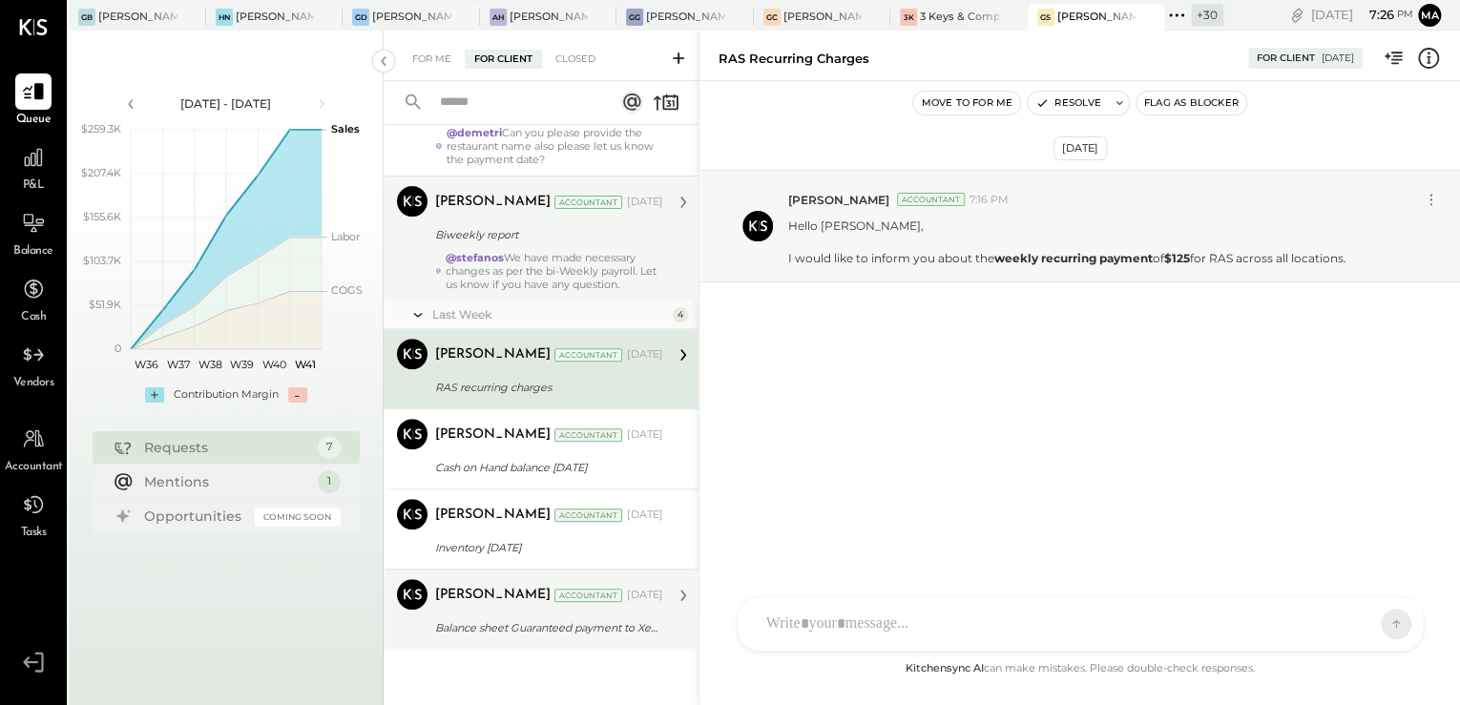
click at [524, 603] on div "Margi Gandhi Accountant Oct 03, 2025" at bounding box center [549, 595] width 228 height 27
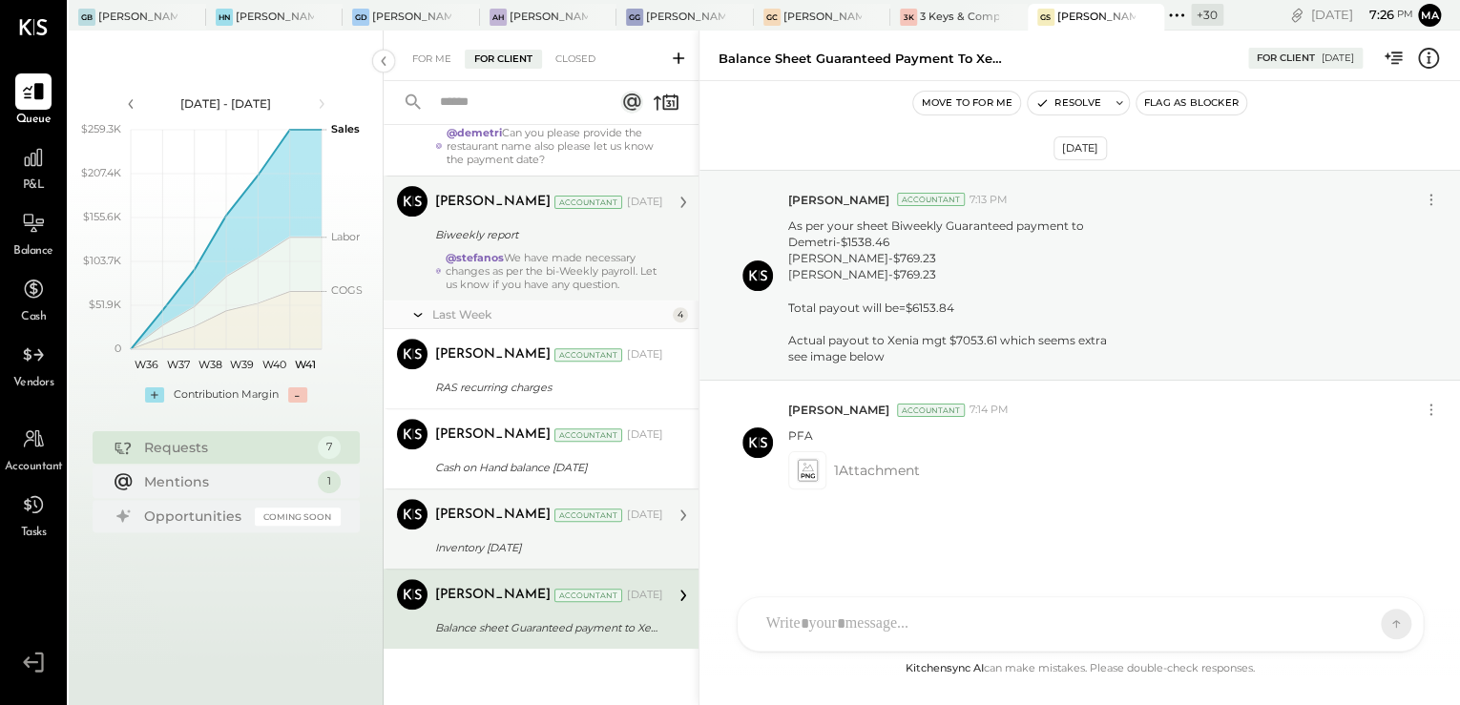
click at [564, 543] on div "Inventory Sep 2025" at bounding box center [546, 547] width 222 height 19
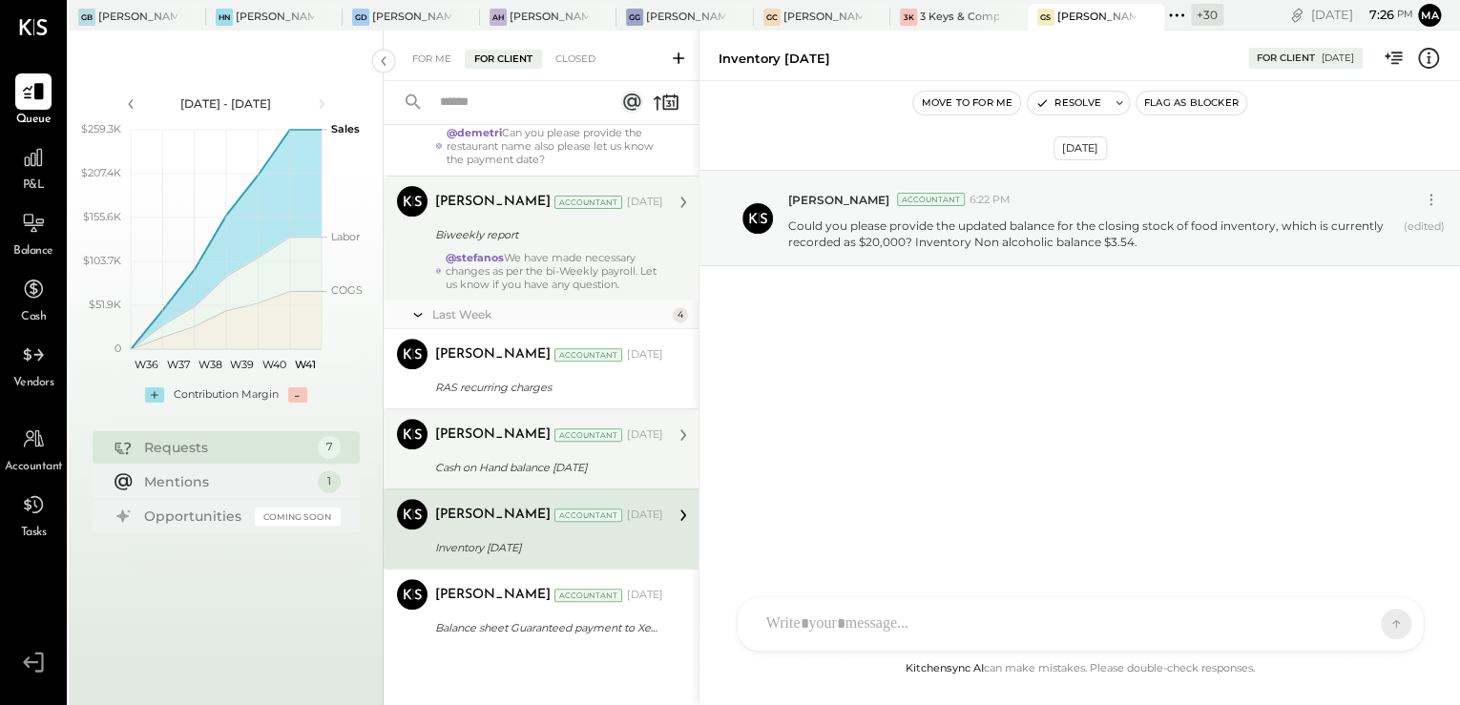
click at [546, 478] on div "Margi Gandhi Accountant Margi Gandhi Accountant Oct 03, 2025 Cash on Hand balan…" at bounding box center [541, 448] width 315 height 80
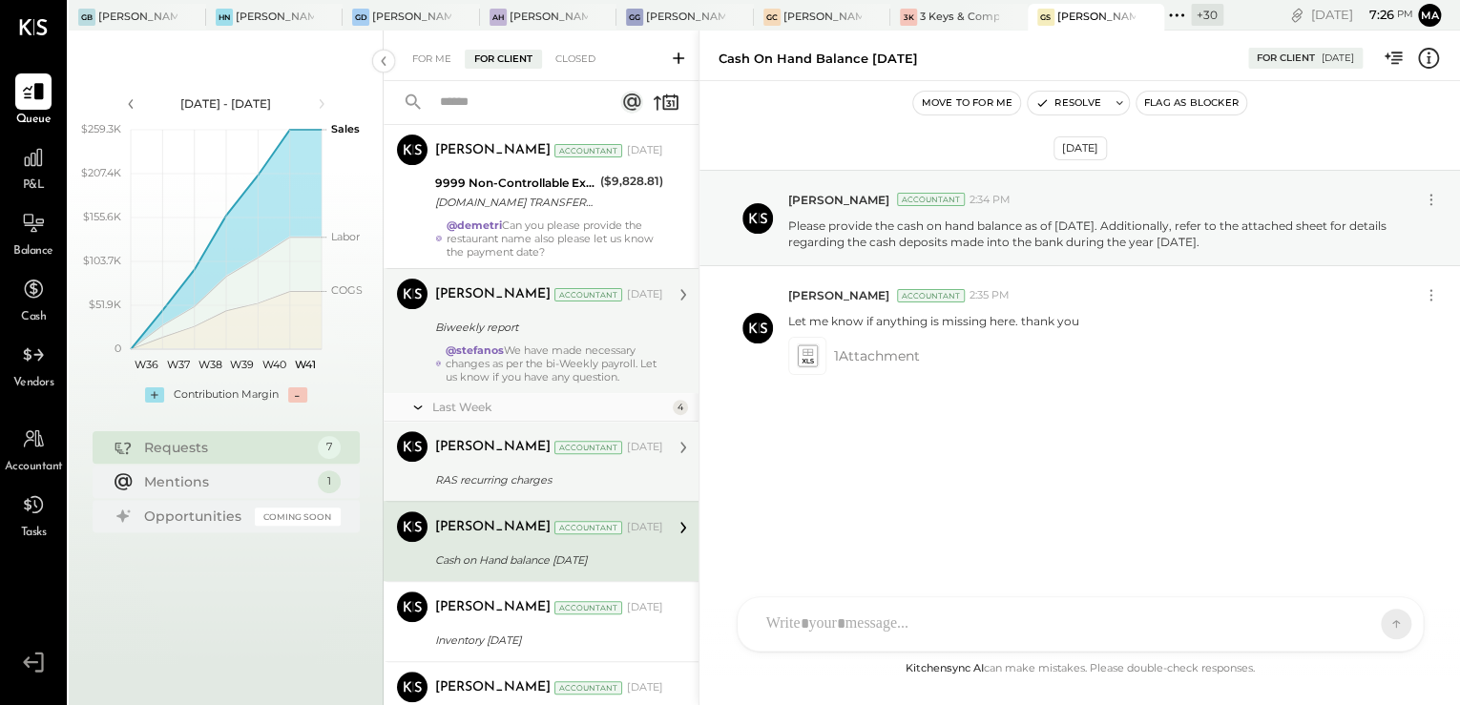
scroll to position [134, 0]
